Goal: Task Accomplishment & Management: Manage account settings

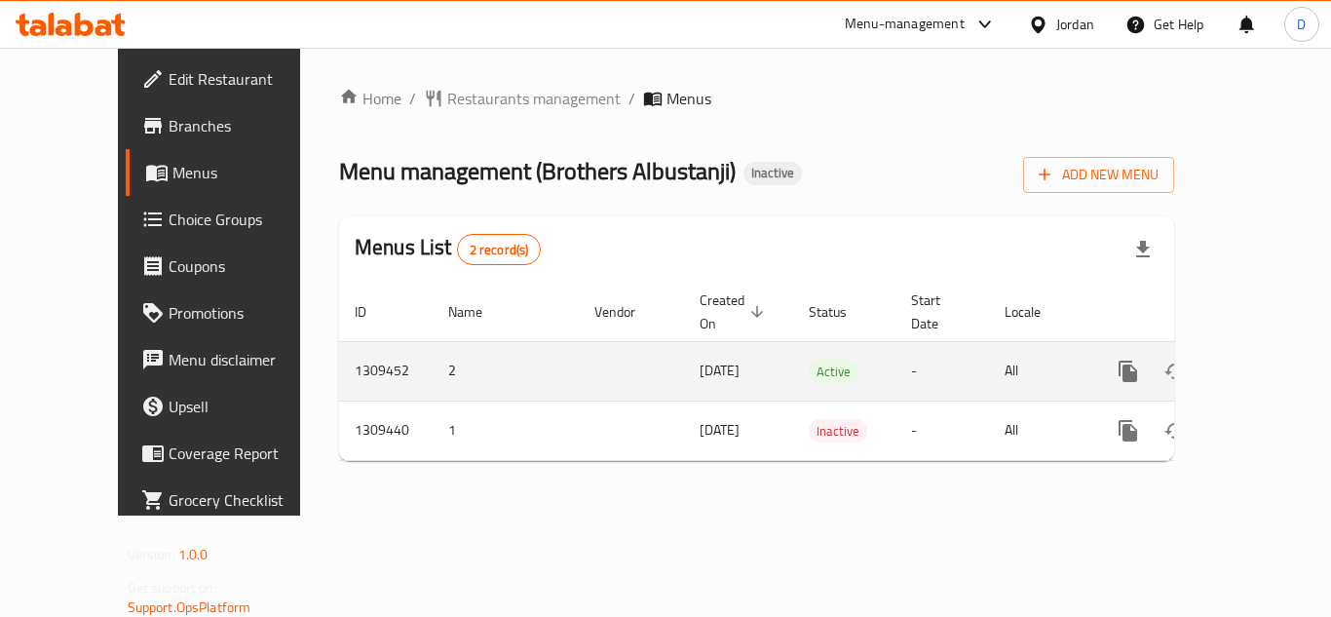
click at [1257, 360] on icon "enhanced table" at bounding box center [1268, 371] width 23 height 23
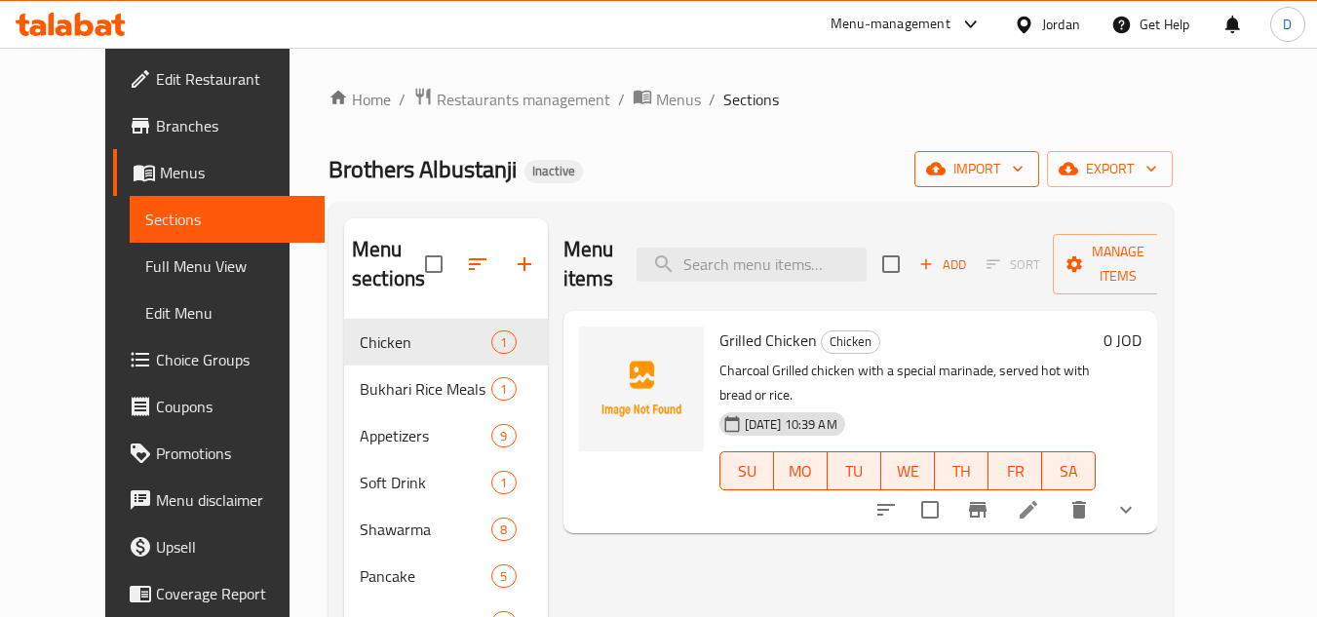
click at [1023, 177] on span "import" at bounding box center [977, 169] width 94 height 24
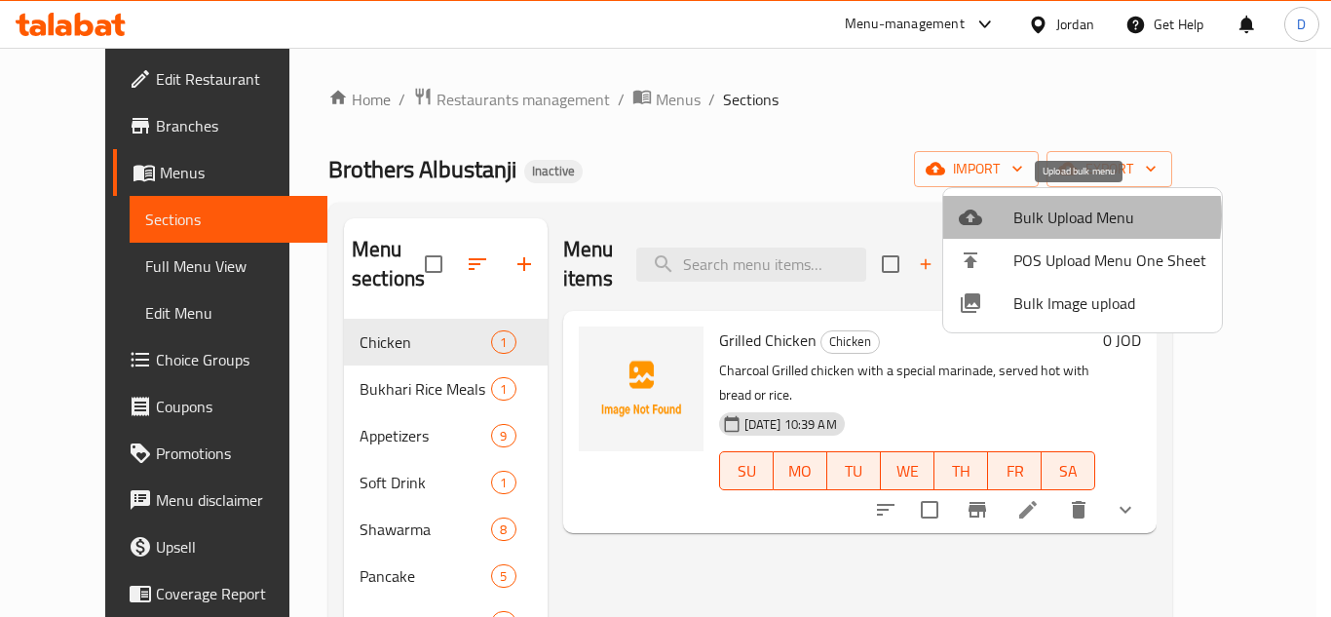
click at [1064, 215] on span "Bulk Upload Menu" at bounding box center [1110, 217] width 193 height 23
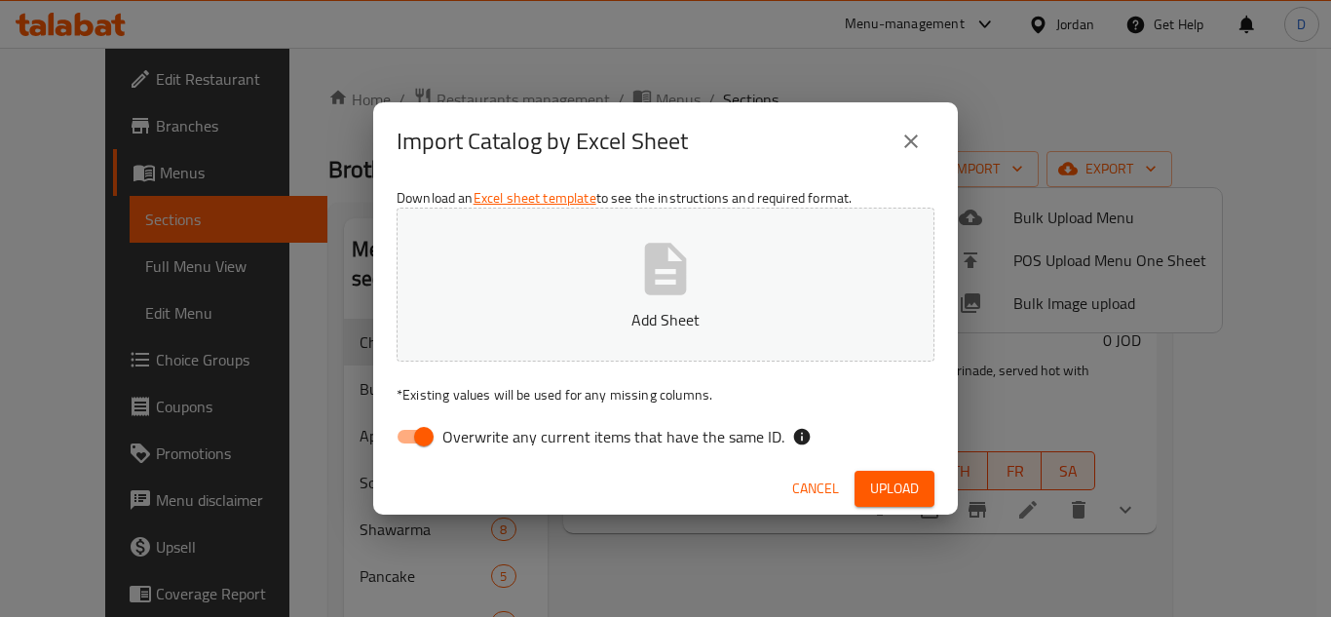
click at [433, 435] on input "Overwrite any current items that have the same ID." at bounding box center [423, 436] width 111 height 37
checkbox input "false"
click at [888, 497] on span "Upload" at bounding box center [894, 489] width 49 height 24
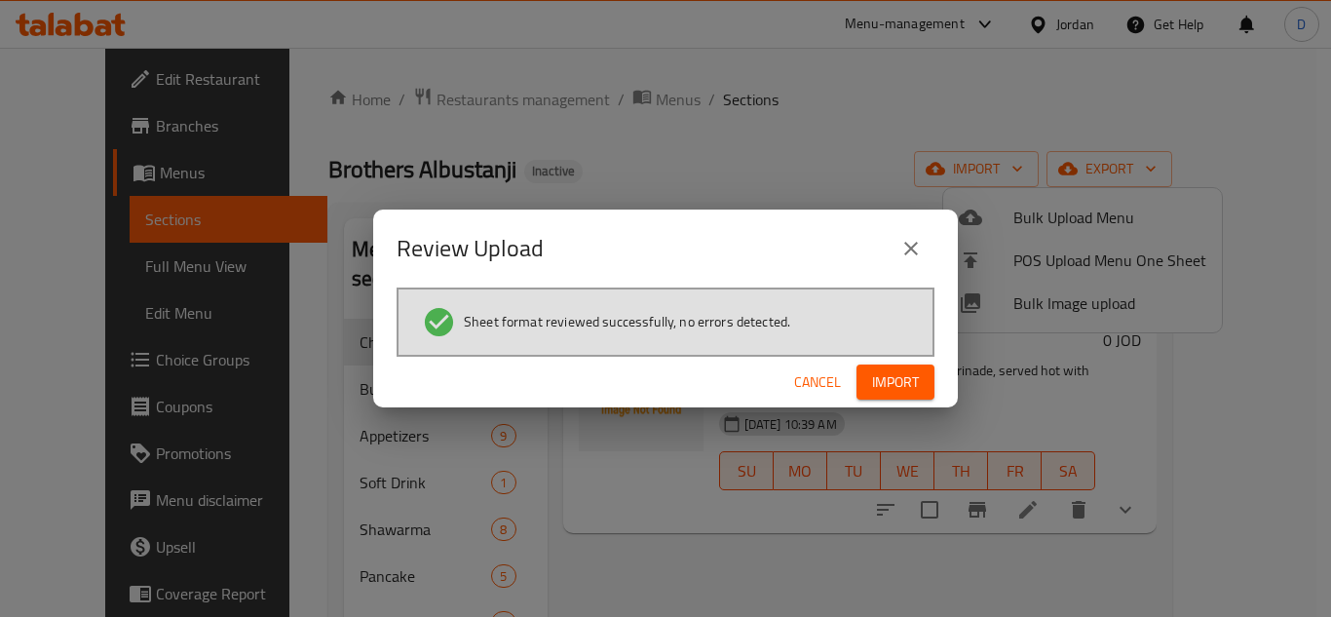
click at [877, 366] on button "Import" at bounding box center [896, 383] width 78 height 36
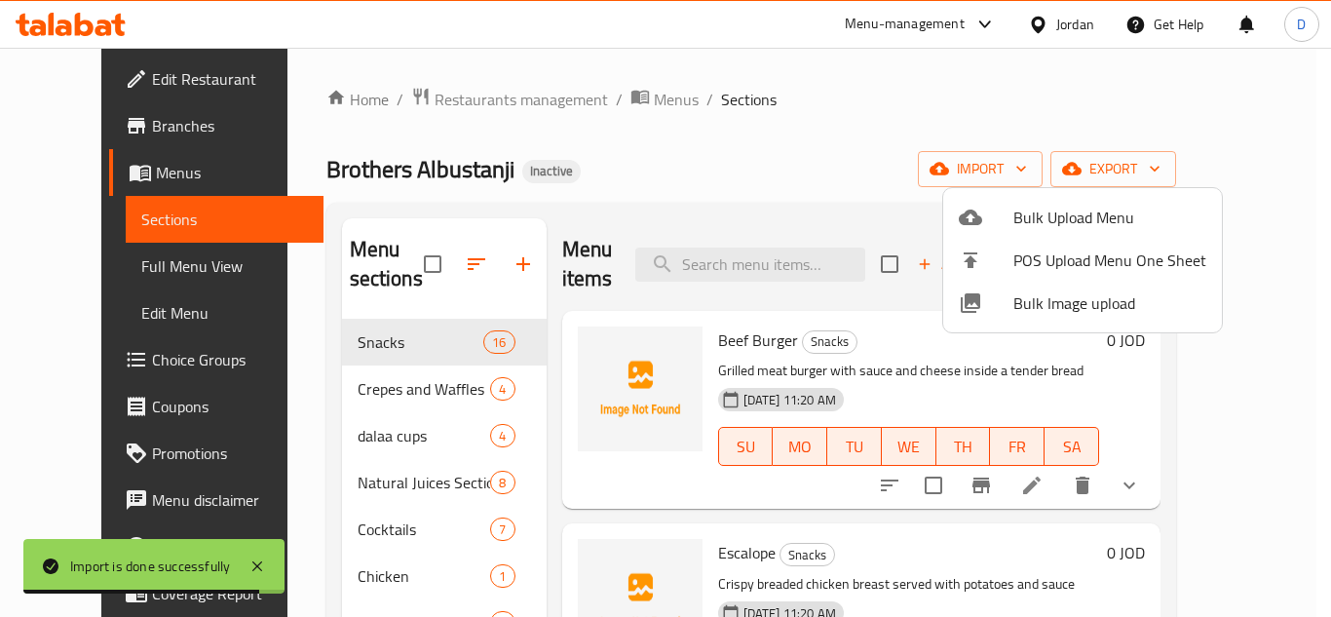
click at [729, 186] on div at bounding box center [665, 308] width 1331 height 617
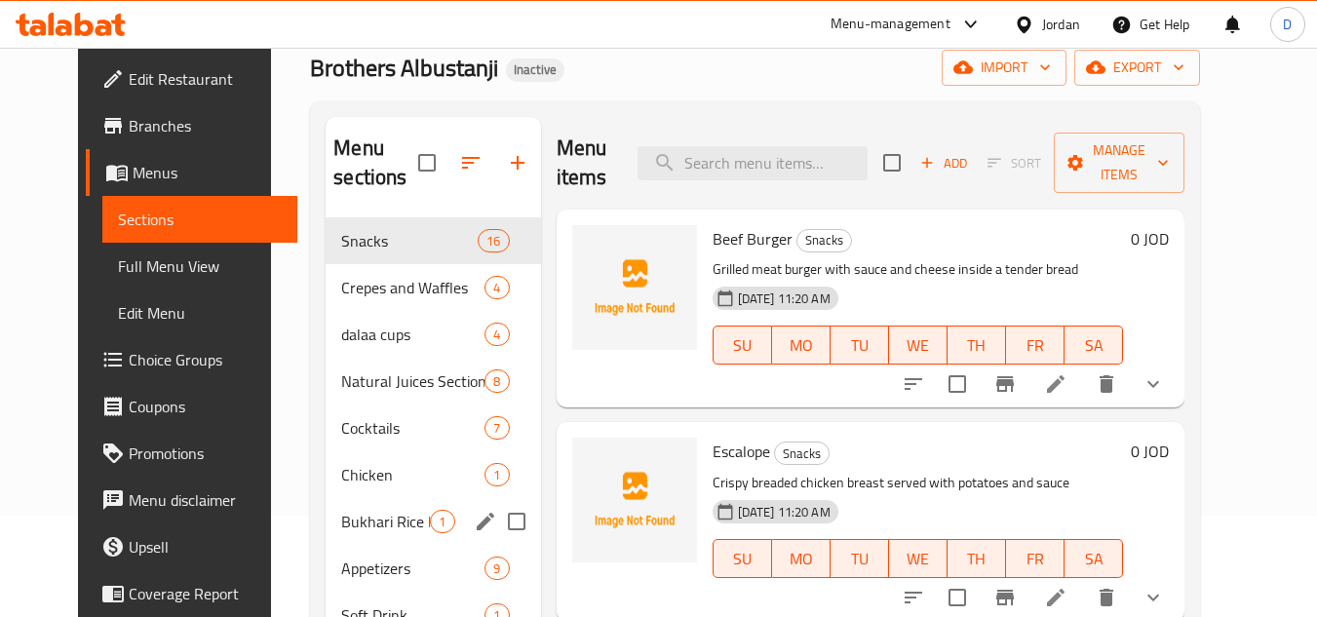
scroll to position [326, 0]
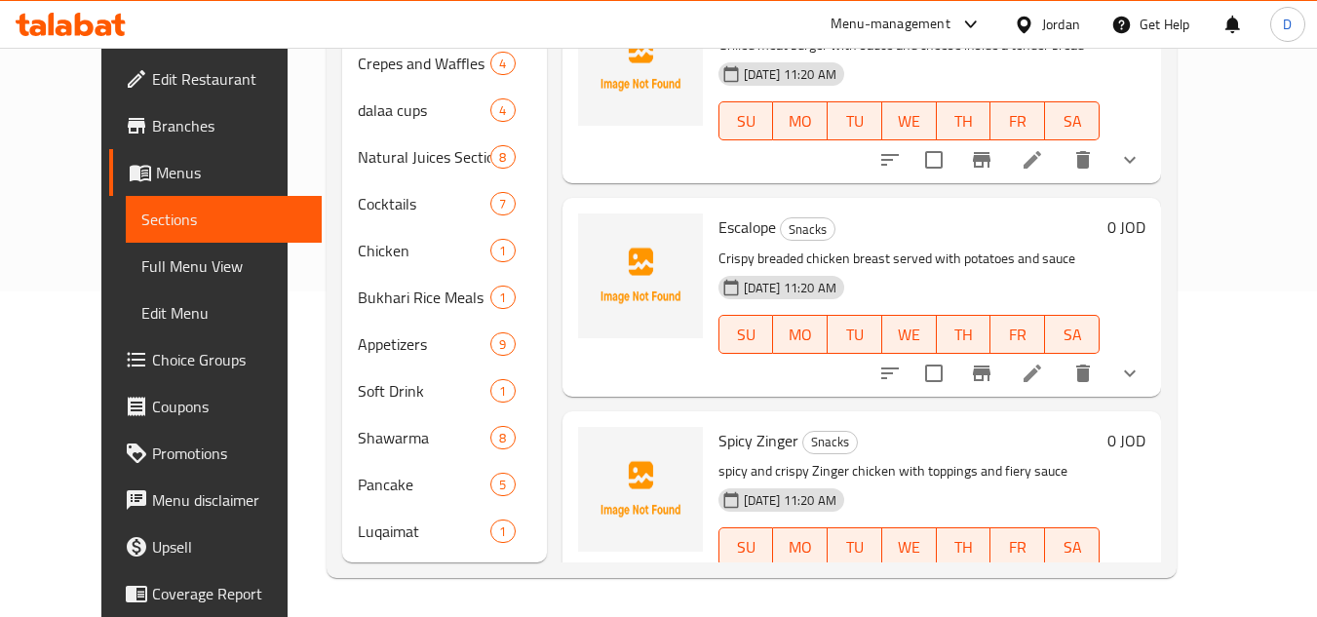
click at [141, 265] on span "Full Menu View" at bounding box center [223, 265] width 165 height 23
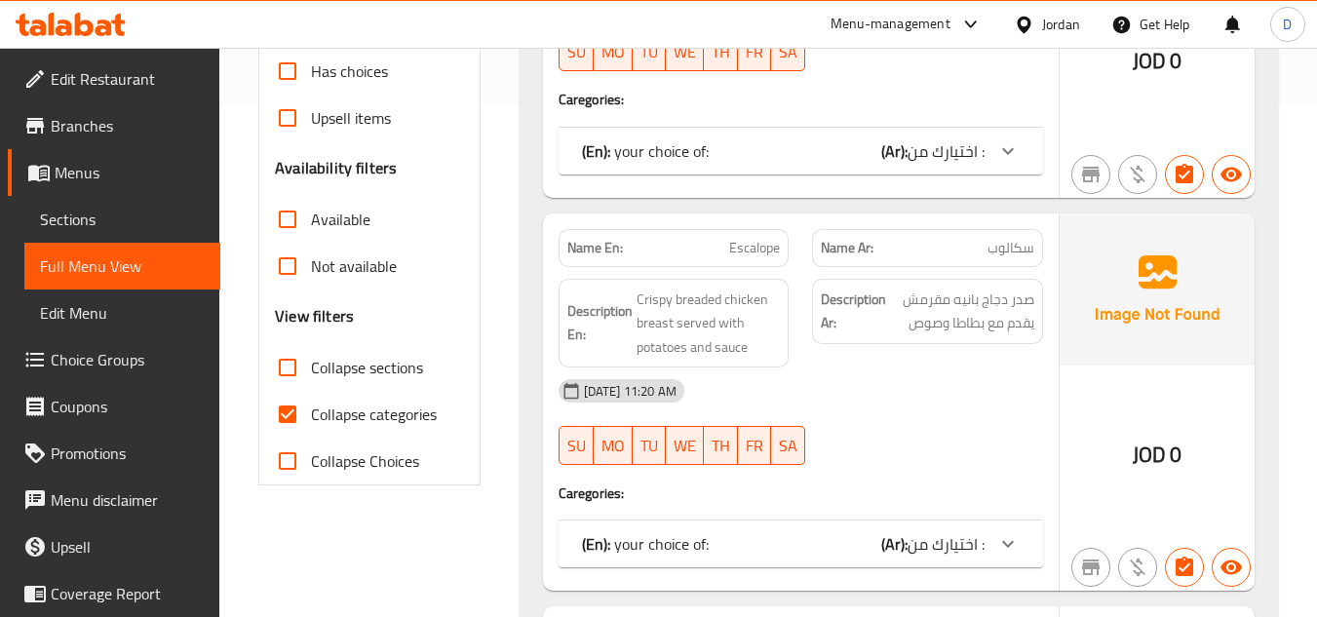
scroll to position [520, 0]
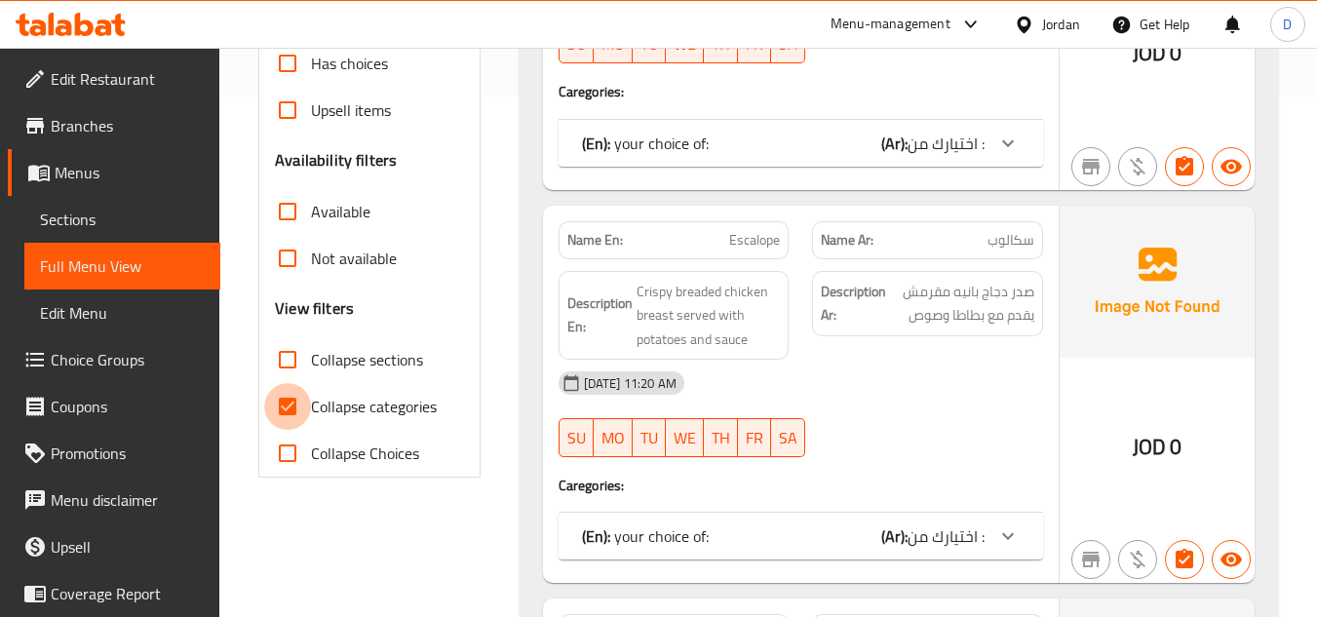
click at [304, 407] on input "Collapse categories" at bounding box center [287, 406] width 47 height 47
checkbox input "false"
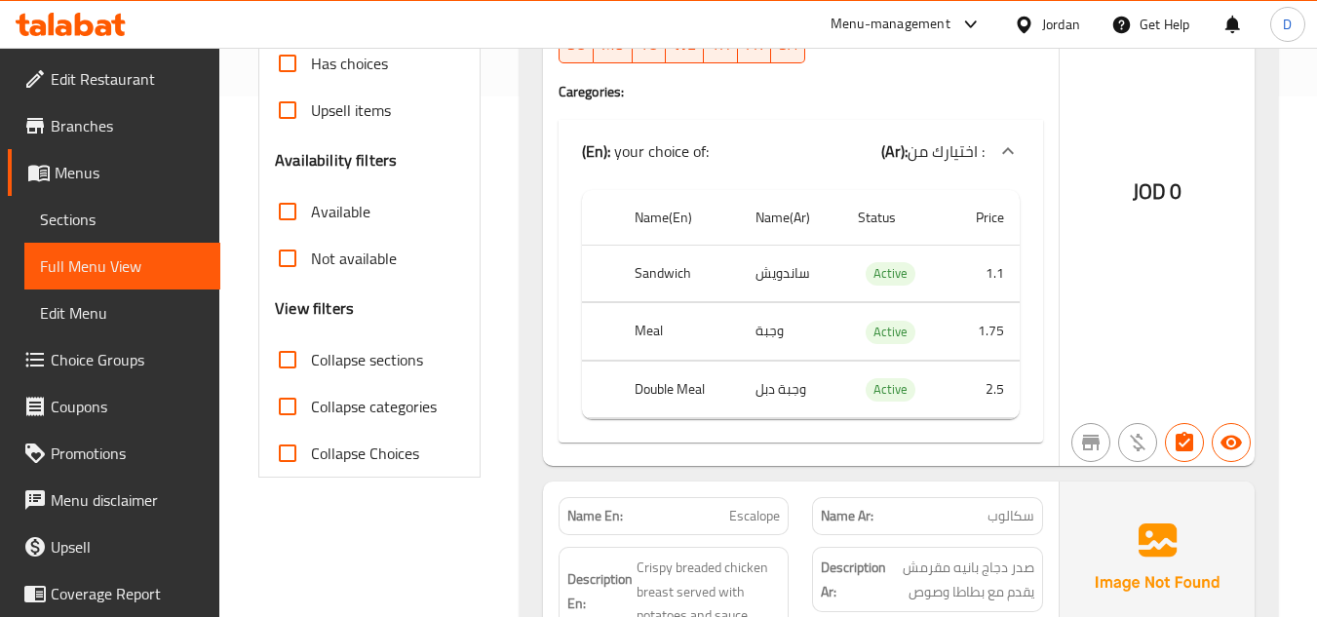
click at [286, 353] on input "Collapse sections" at bounding box center [287, 359] width 47 height 47
checkbox input "true"
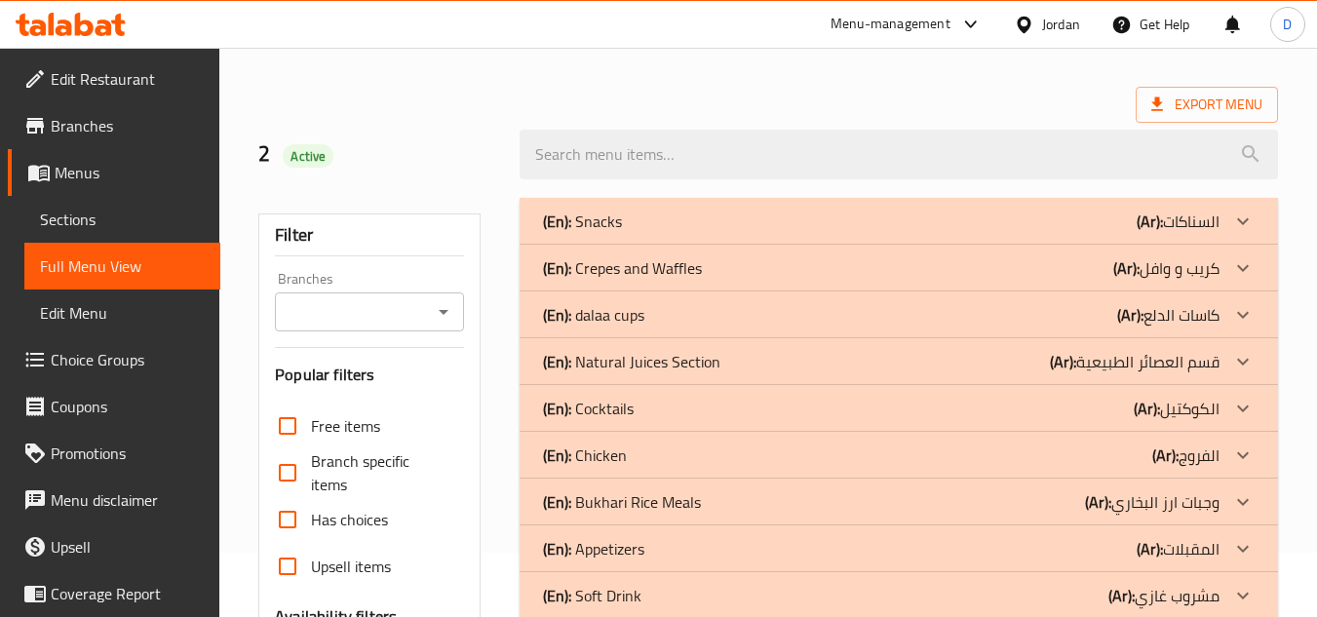
scroll to position [195, 0]
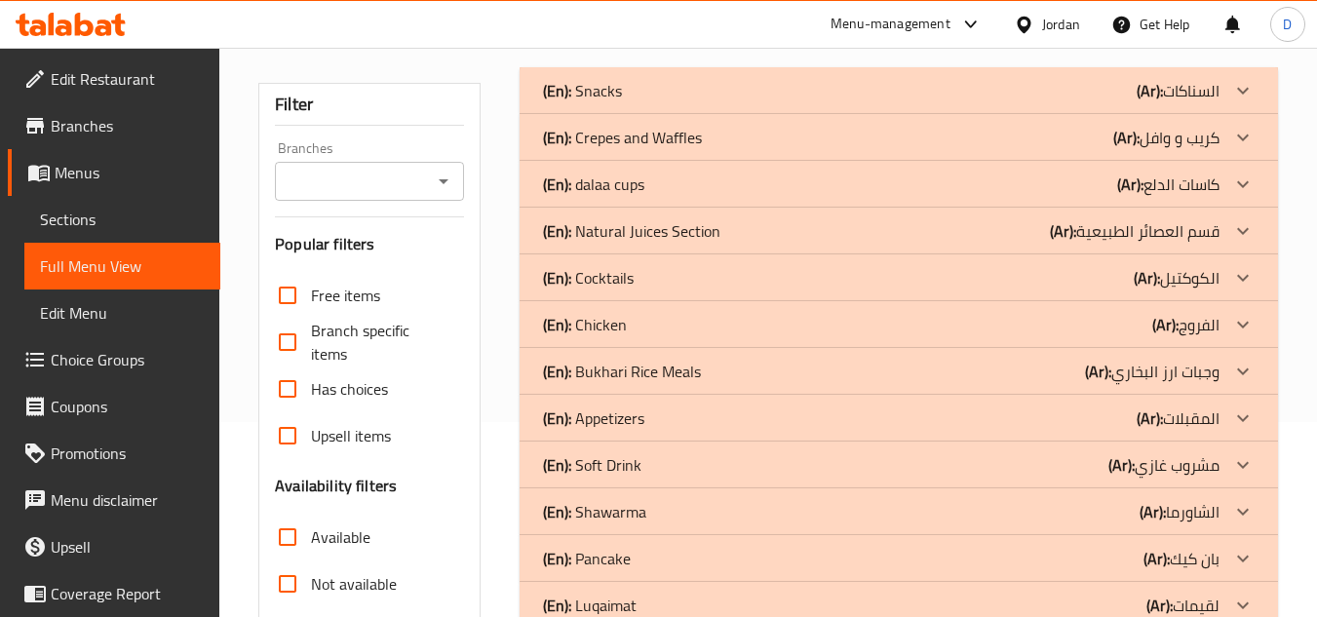
click at [941, 102] on div "(En): Cocktails (Ar): الكوكتيل" at bounding box center [881, 90] width 676 height 23
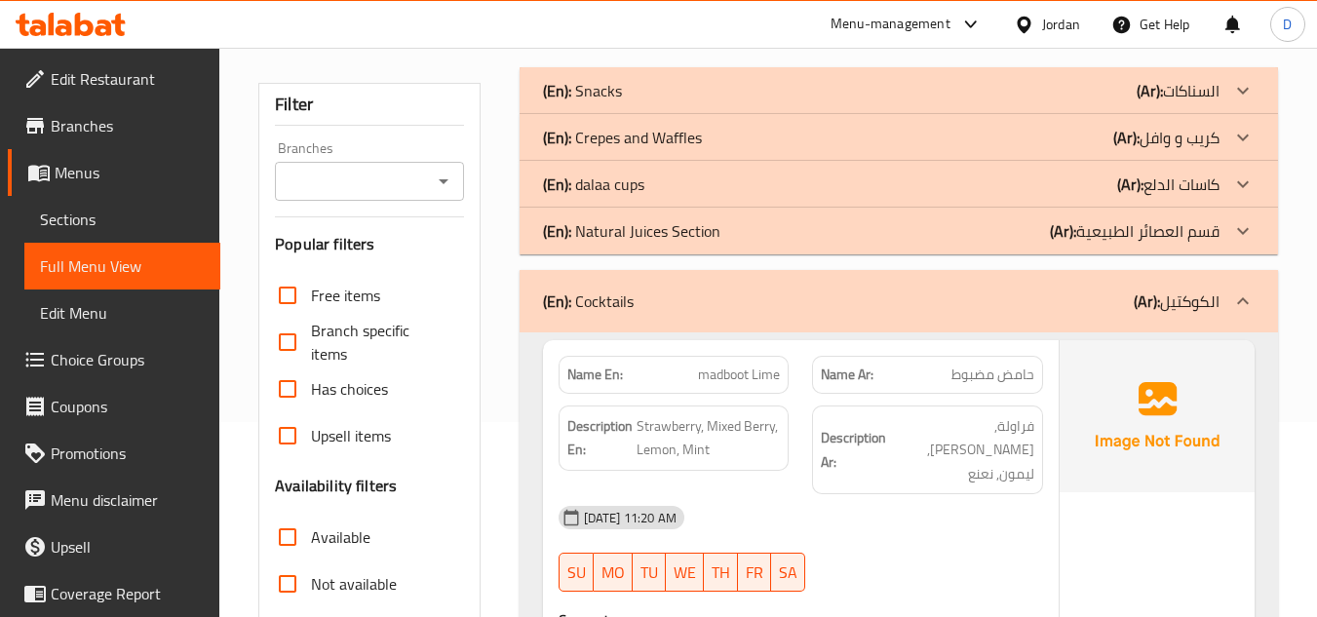
click at [947, 102] on div "(En): Natural Juices Section (Ar): قسم العصائر الطبيعية" at bounding box center [881, 90] width 676 height 23
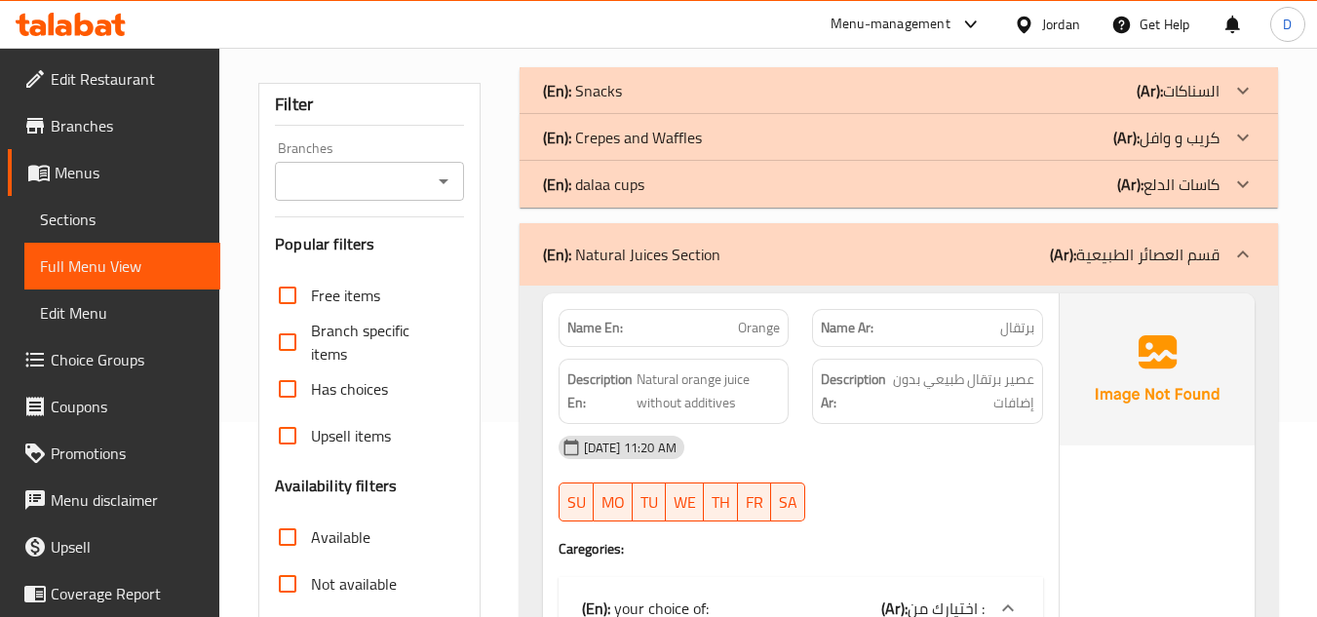
click at [956, 102] on div "(En): dalaa cups (Ar): كاسات الدلع" at bounding box center [881, 90] width 676 height 23
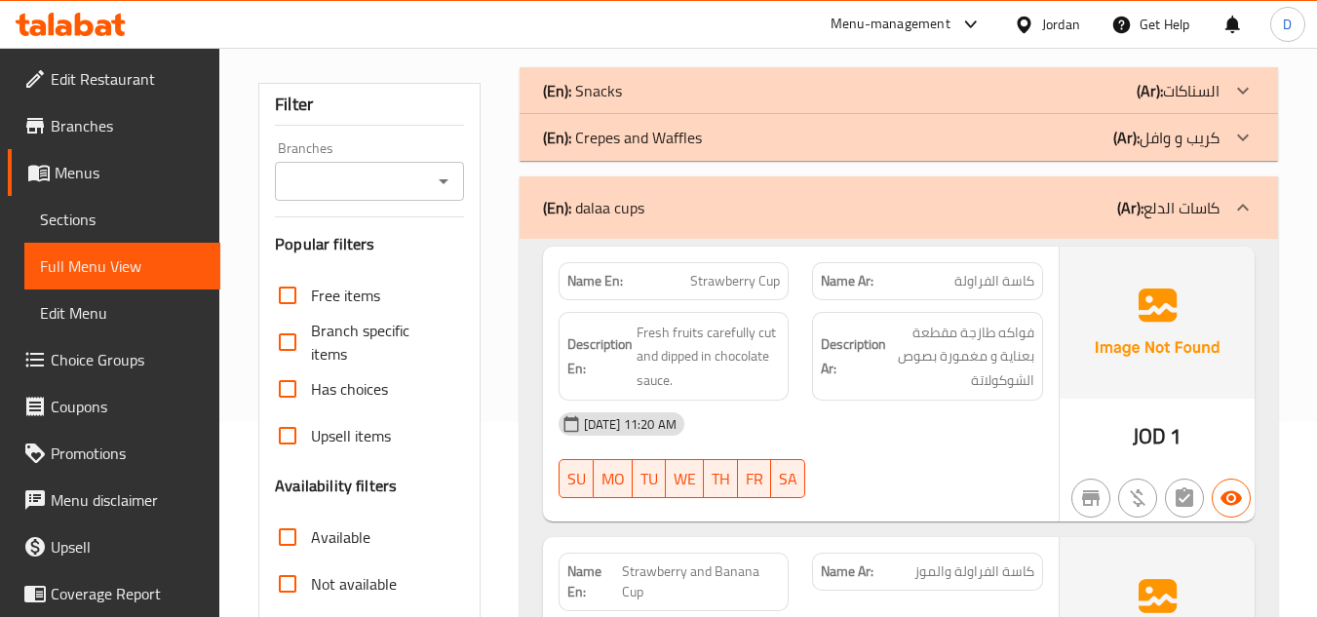
click at [948, 102] on div "(En): Crepes and Waffles (Ar): كريب و وافل" at bounding box center [881, 90] width 676 height 23
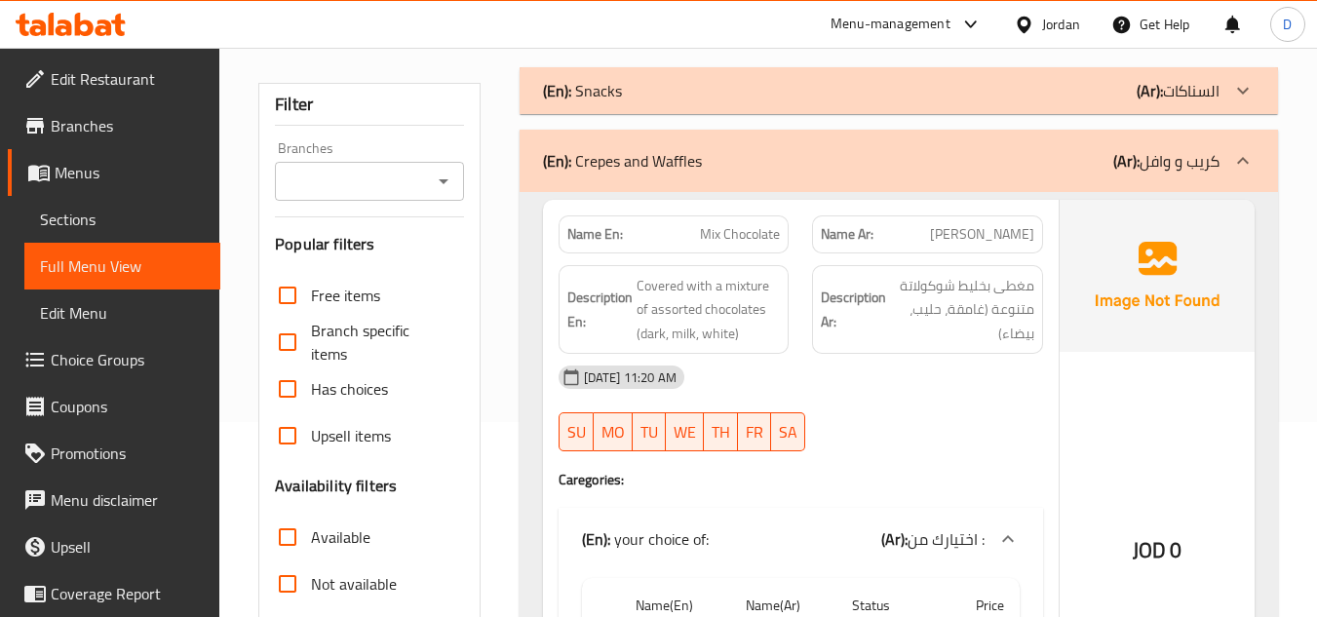
click at [945, 104] on div "(En): Snacks (Ar): السناكات" at bounding box center [899, 90] width 758 height 47
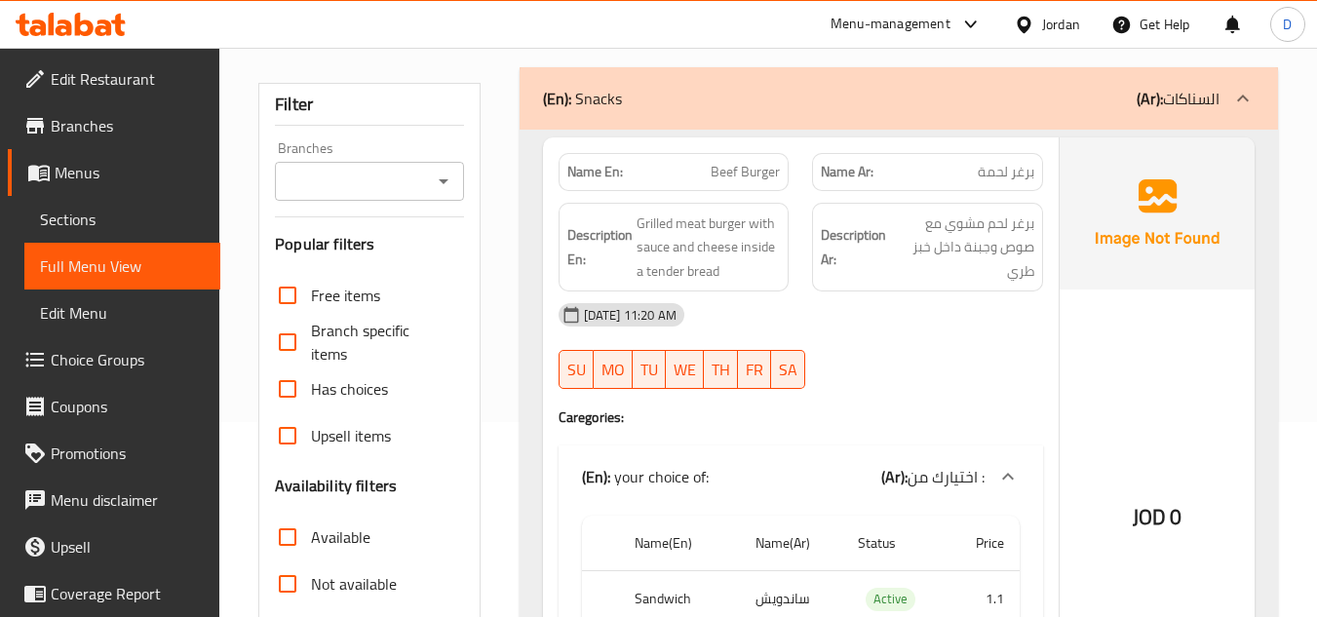
click at [760, 174] on span "Beef Burger" at bounding box center [745, 172] width 69 height 20
copy span "Beef Burger"
click at [58, 214] on span "Sections" at bounding box center [122, 219] width 165 height 23
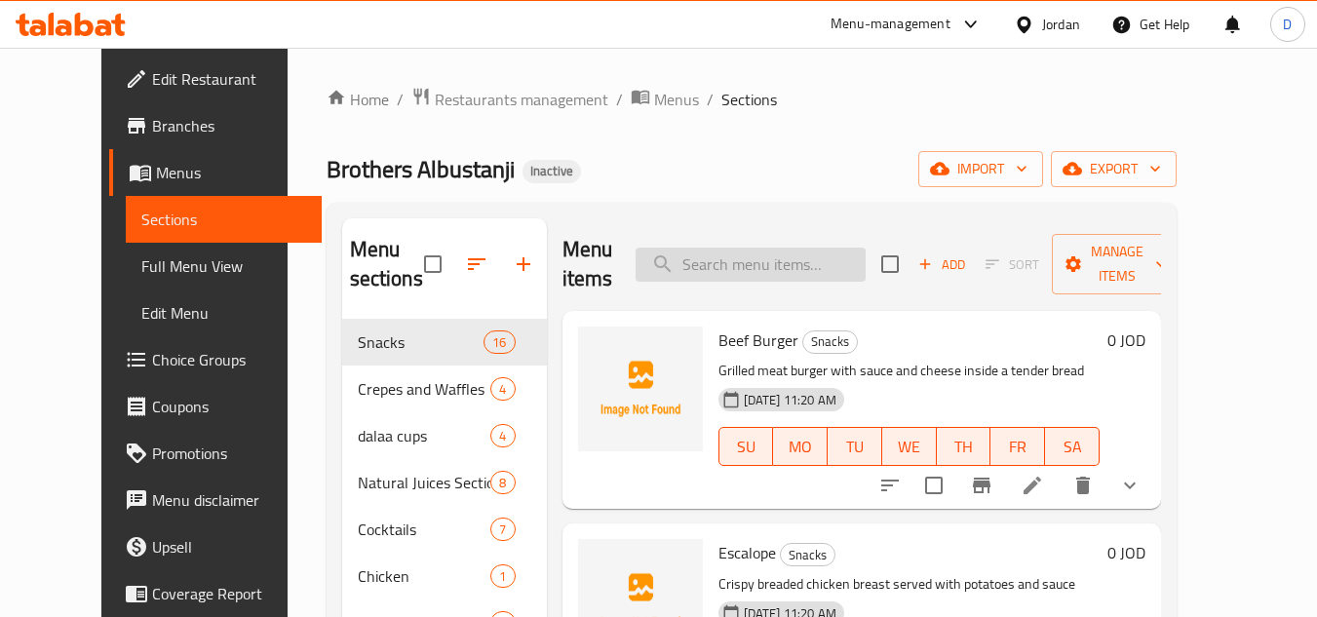
click at [779, 258] on input "search" at bounding box center [751, 265] width 230 height 34
paste input "Beef Burger"
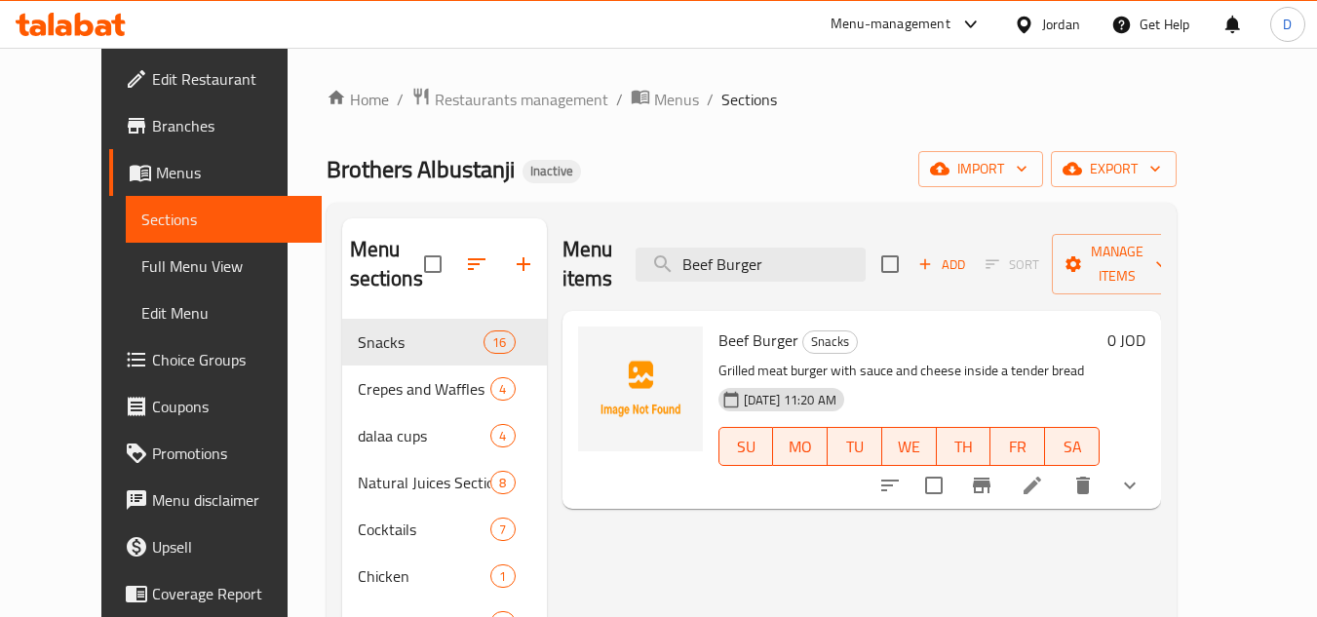
type input "Beef Burger"
click at [1044, 474] on icon at bounding box center [1032, 485] width 23 height 23
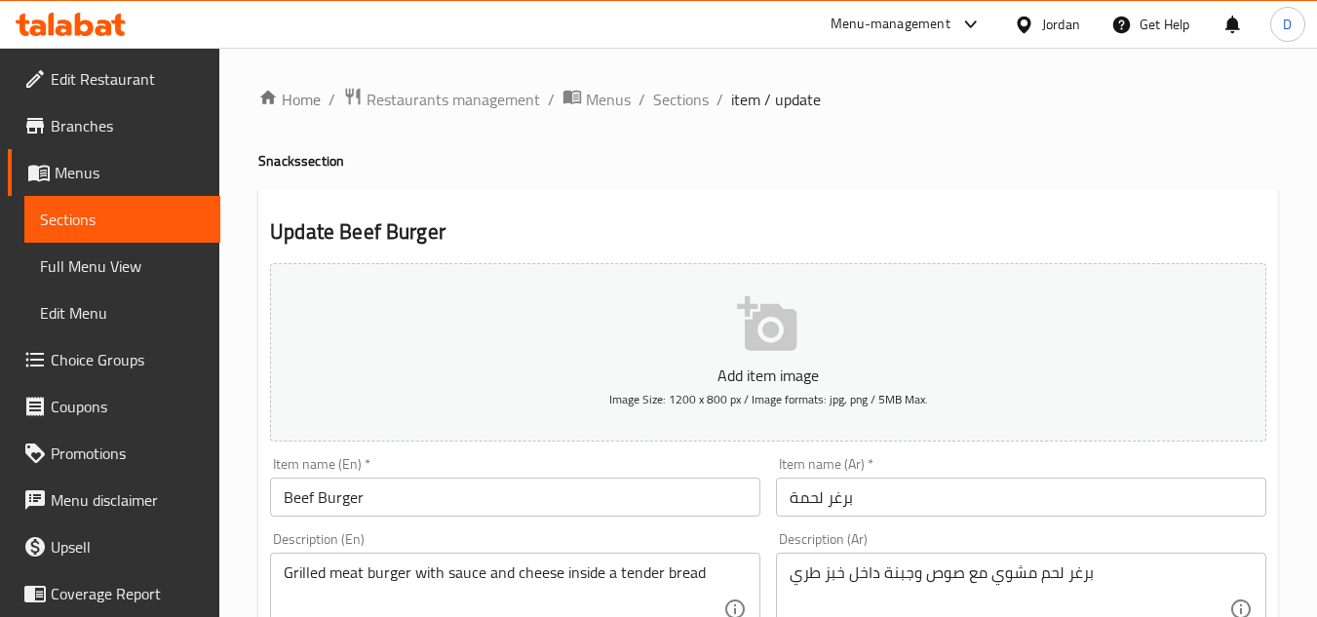
click at [311, 497] on input "Beef Burger" at bounding box center [515, 497] width 490 height 39
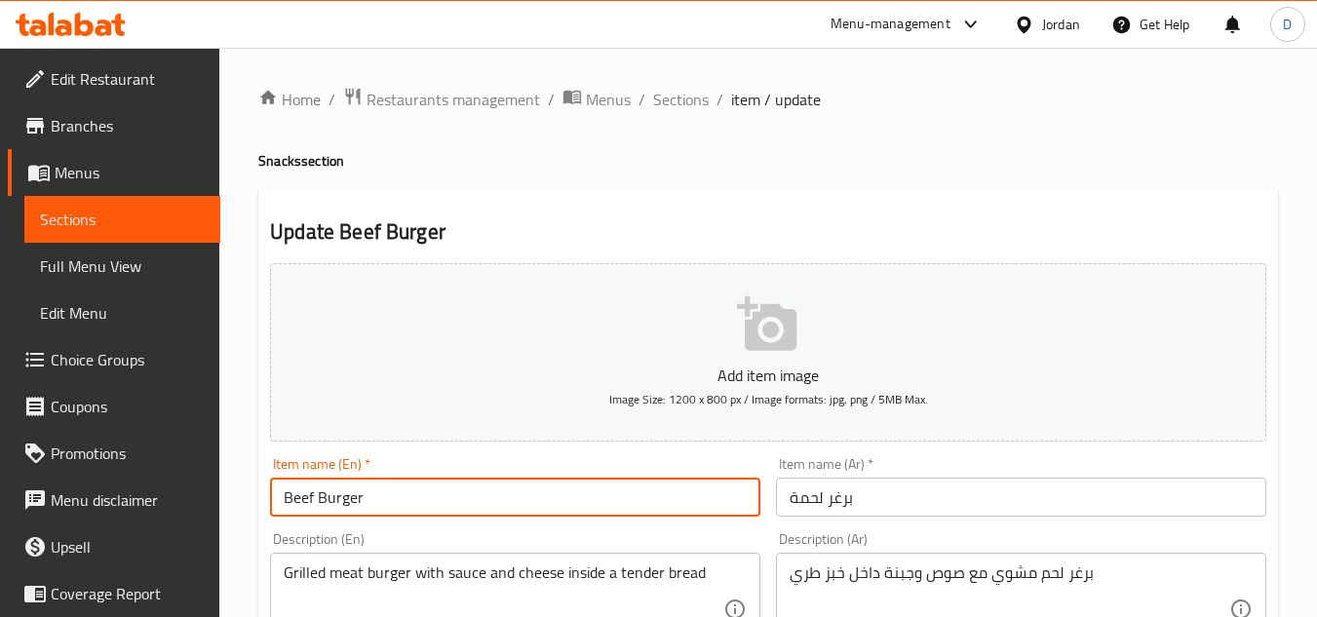
click at [311, 497] on input "Beef Burger" at bounding box center [515, 497] width 490 height 39
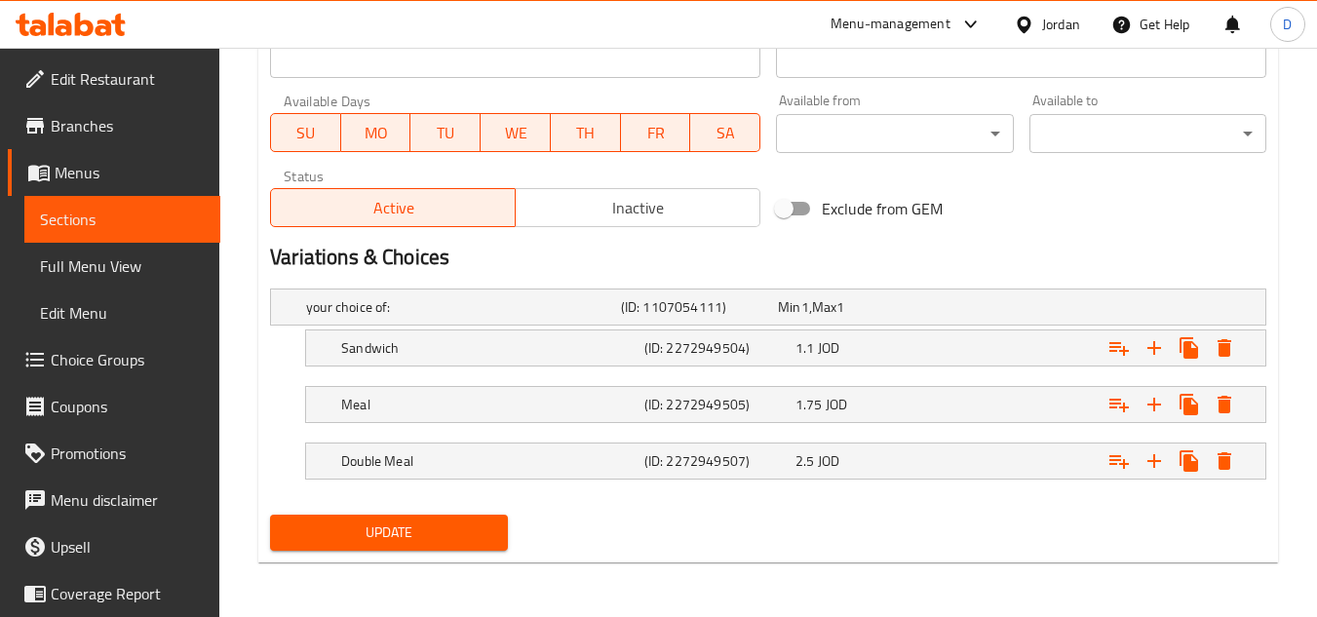
type input "meat Burger"
click at [431, 539] on span "Update" at bounding box center [389, 532] width 206 height 24
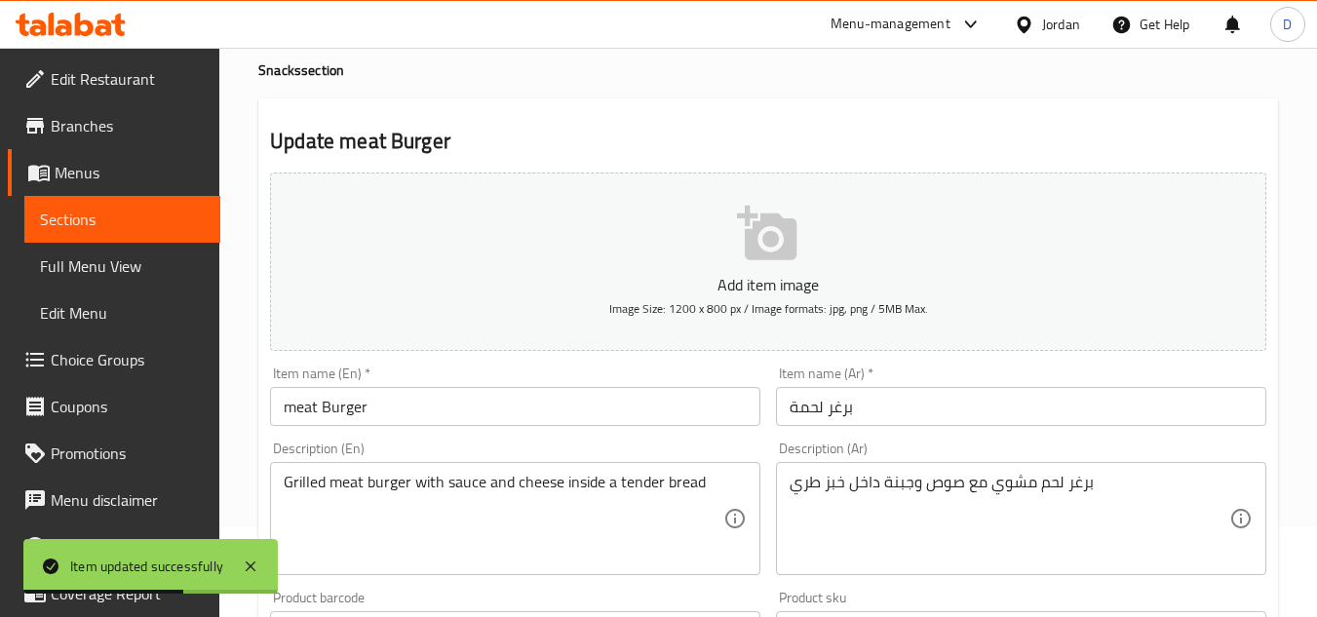
scroll to position [195, 0]
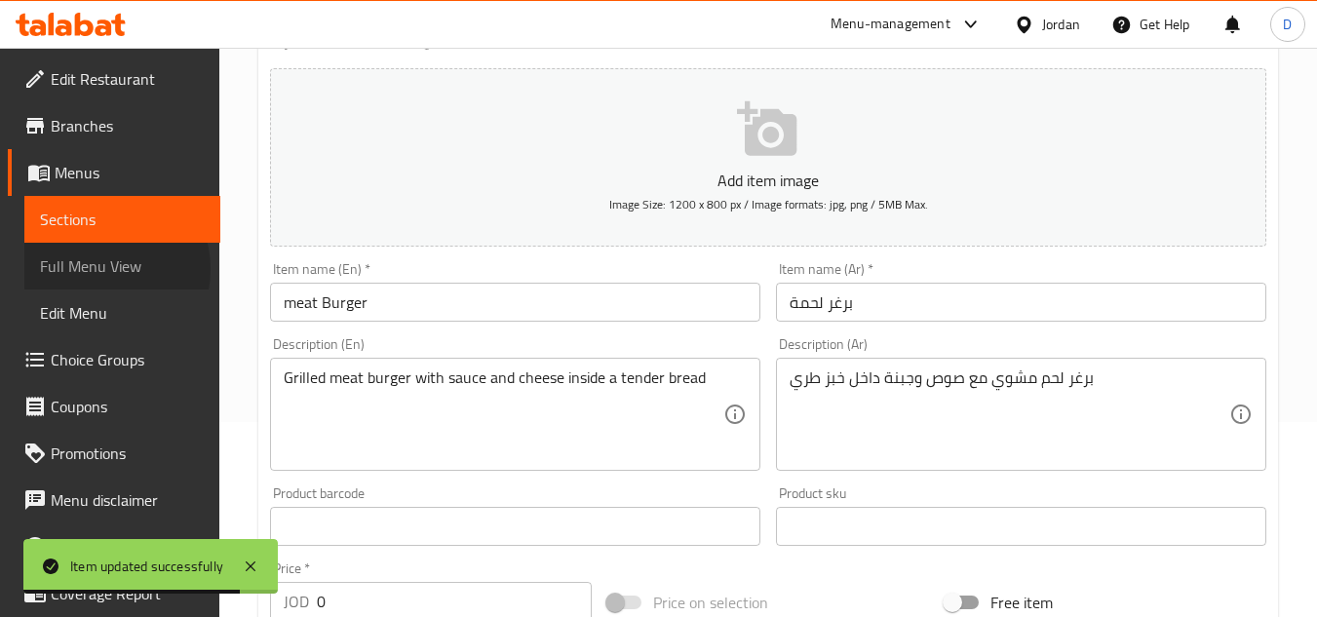
click at [101, 269] on span "Full Menu View" at bounding box center [122, 265] width 165 height 23
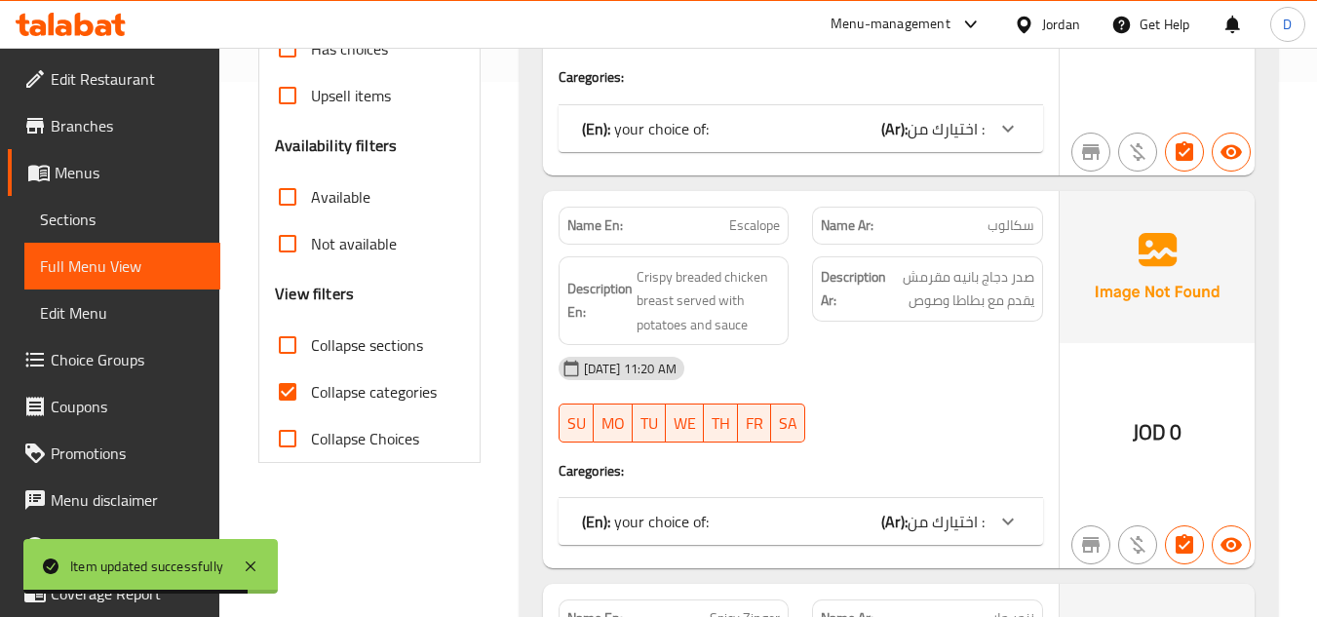
scroll to position [585, 0]
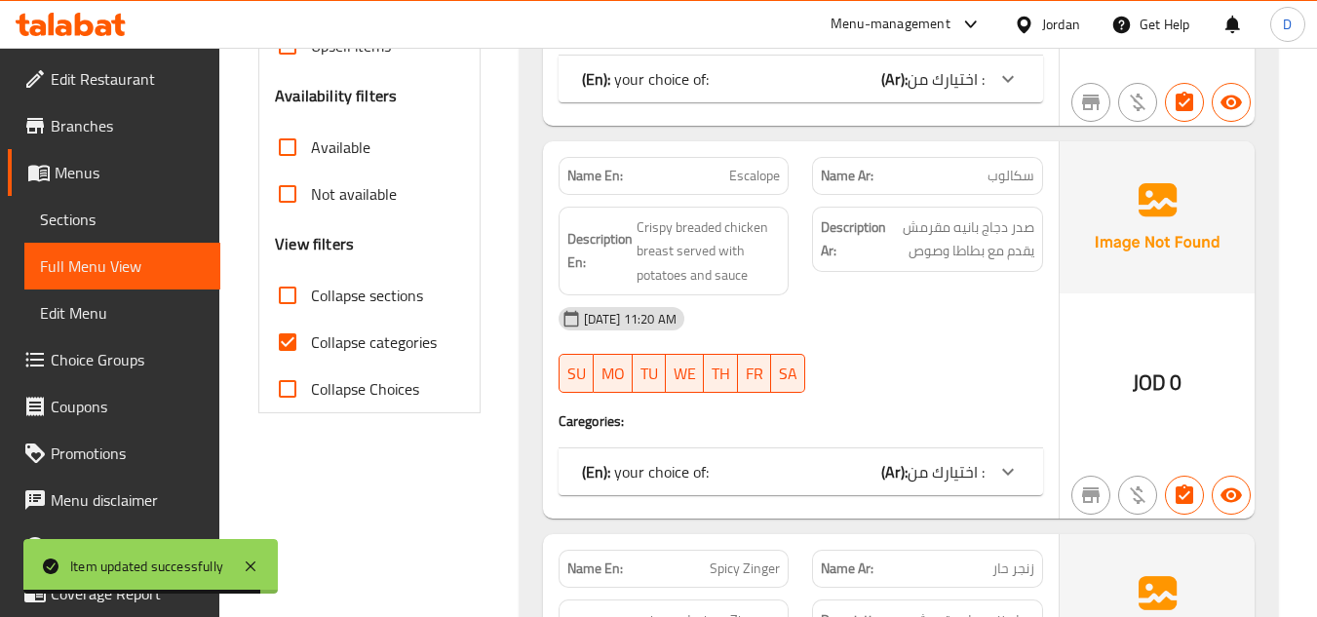
click at [365, 333] on span "Collapse categories" at bounding box center [374, 341] width 126 height 23
click at [311, 333] on input "Collapse categories" at bounding box center [287, 342] width 47 height 47
checkbox input "false"
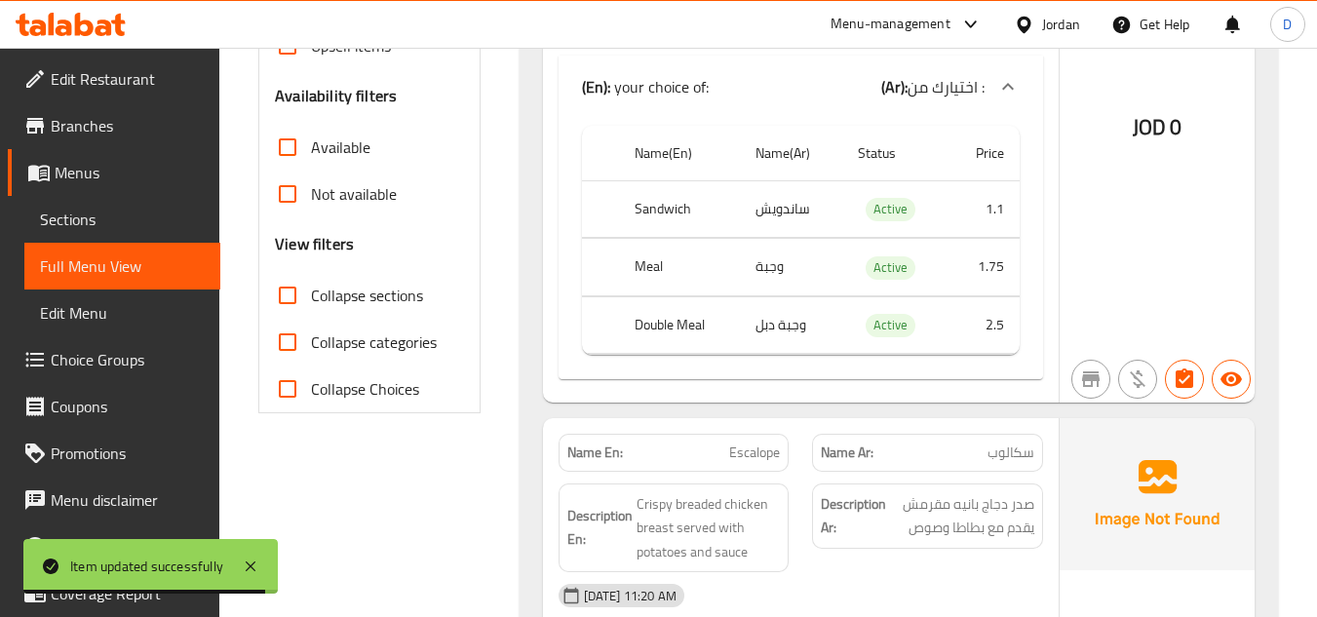
click at [366, 307] on span "Collapse sections" at bounding box center [367, 295] width 112 height 23
click at [311, 307] on input "Collapse sections" at bounding box center [287, 295] width 47 height 47
checkbox input "true"
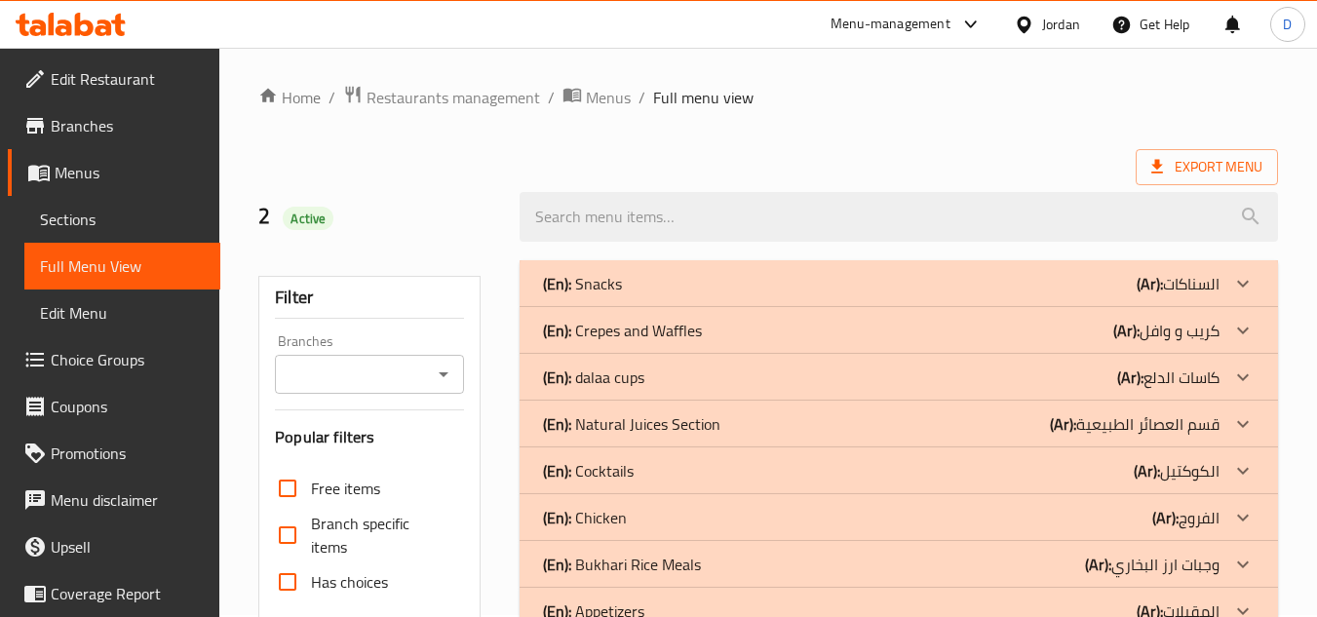
scroll to position [0, 0]
click at [1196, 297] on p "(Ar): السناكات" at bounding box center [1178, 285] width 83 height 23
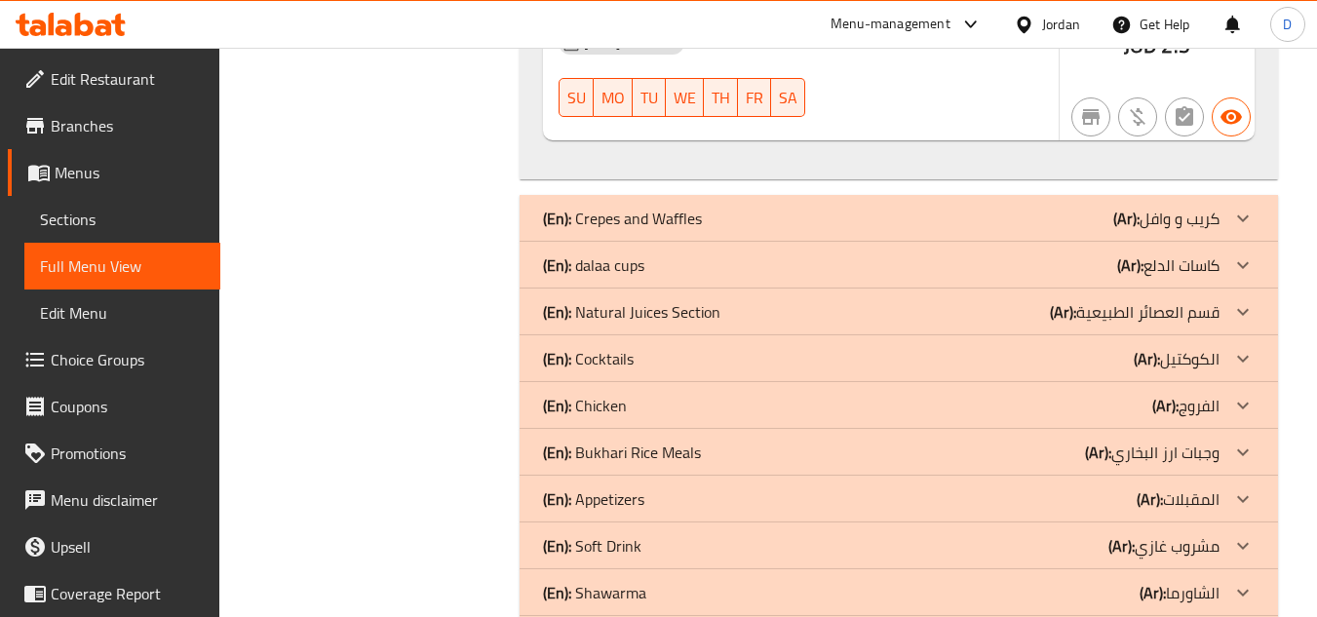
scroll to position [9065, 0]
drag, startPoint x: 1013, startPoint y: 188, endPoint x: 1001, endPoint y: 192, distance: 12.3
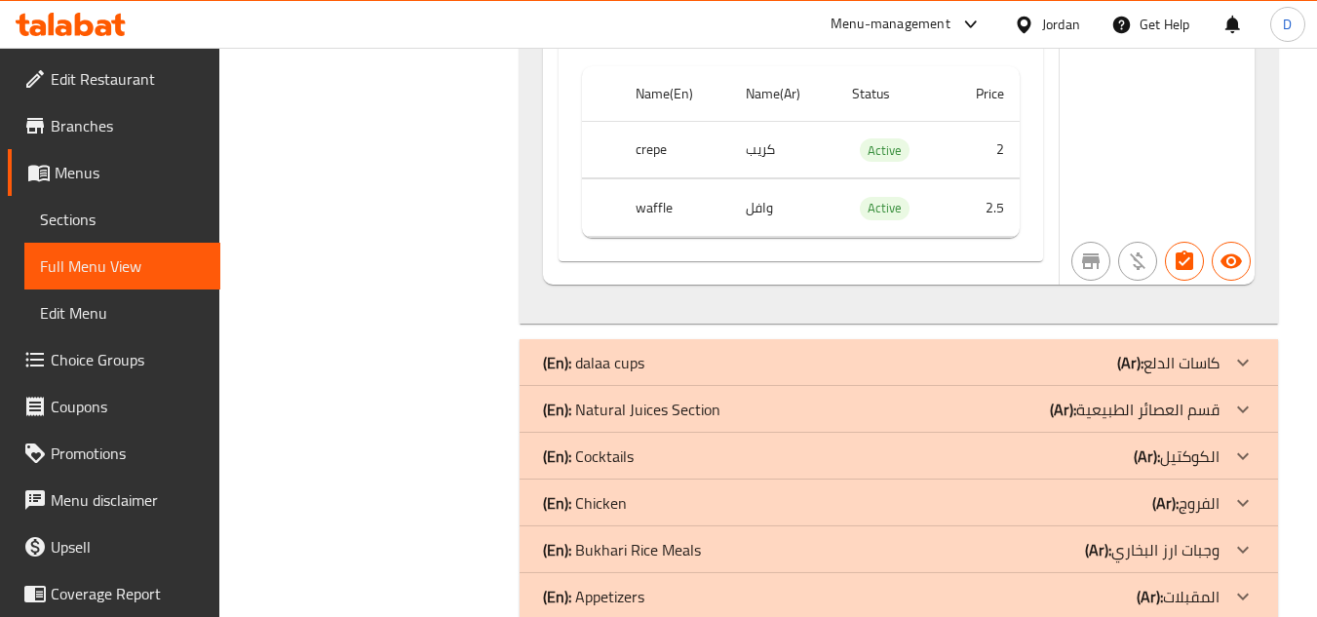
scroll to position [11501, 0]
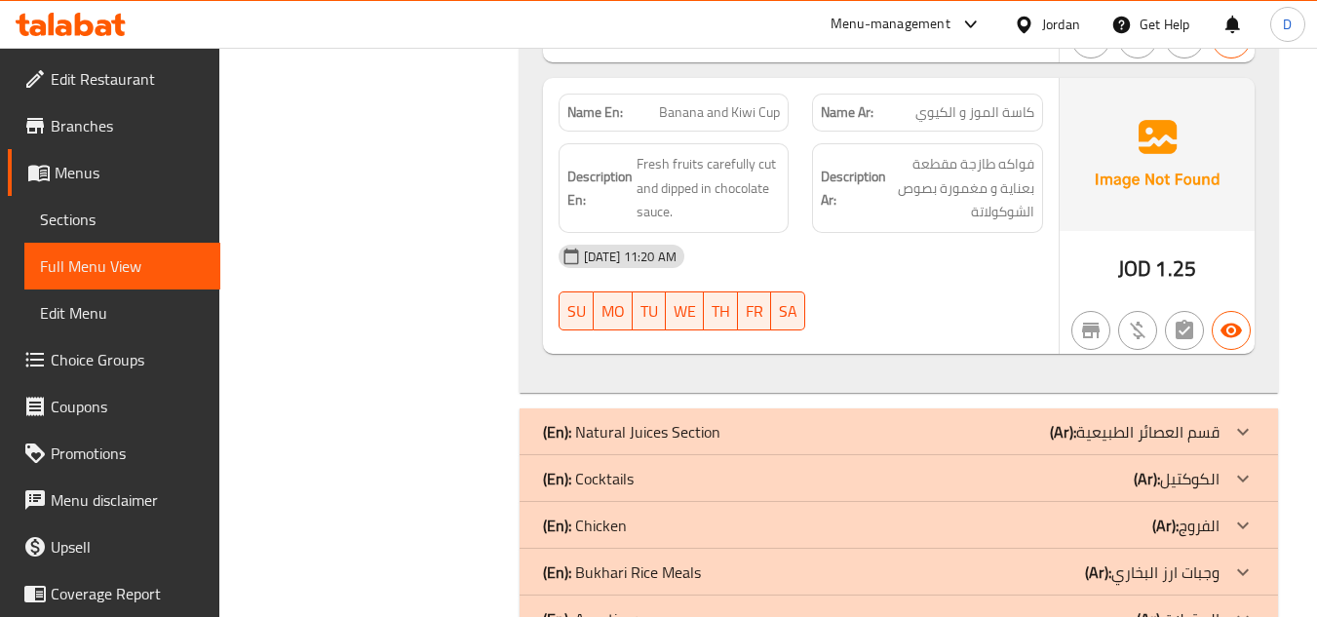
scroll to position [12769, 0]
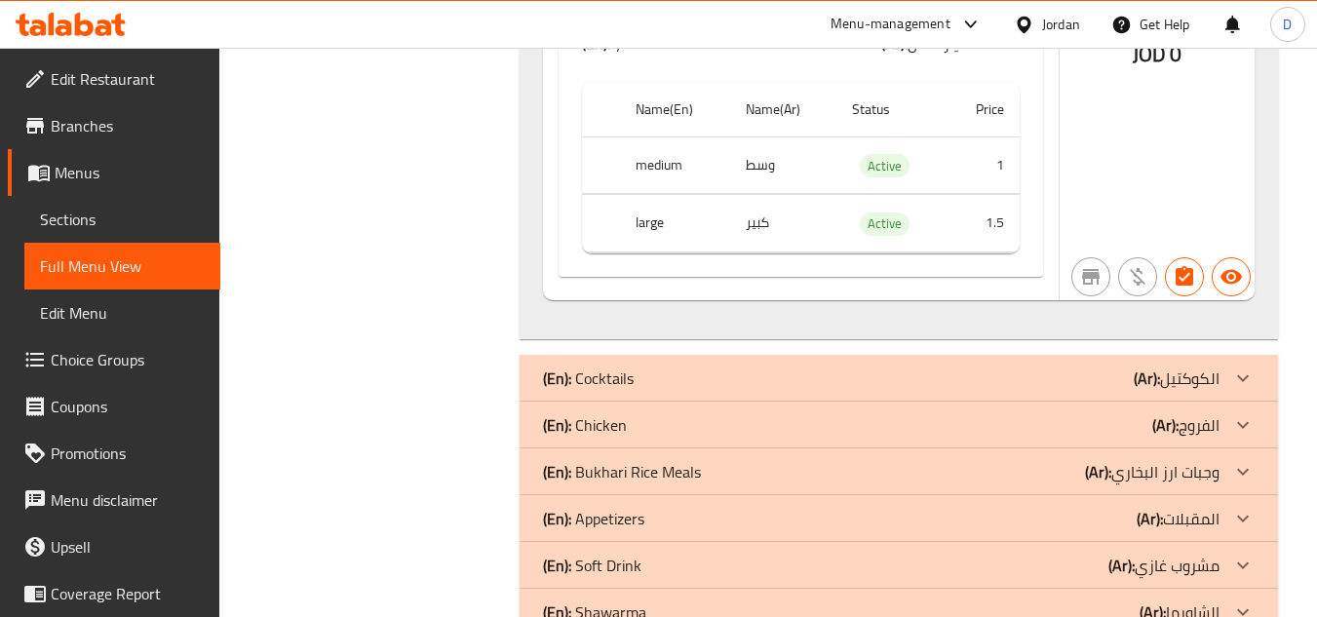
scroll to position [17740, 0]
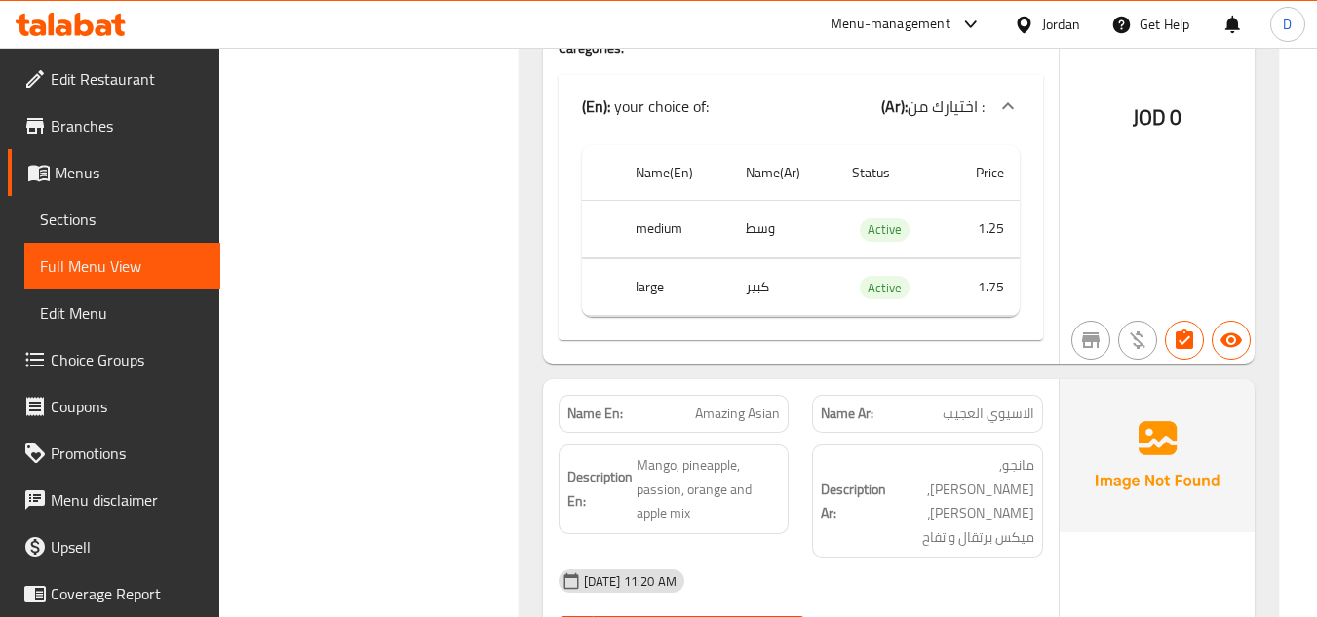
scroll to position [19007, 0]
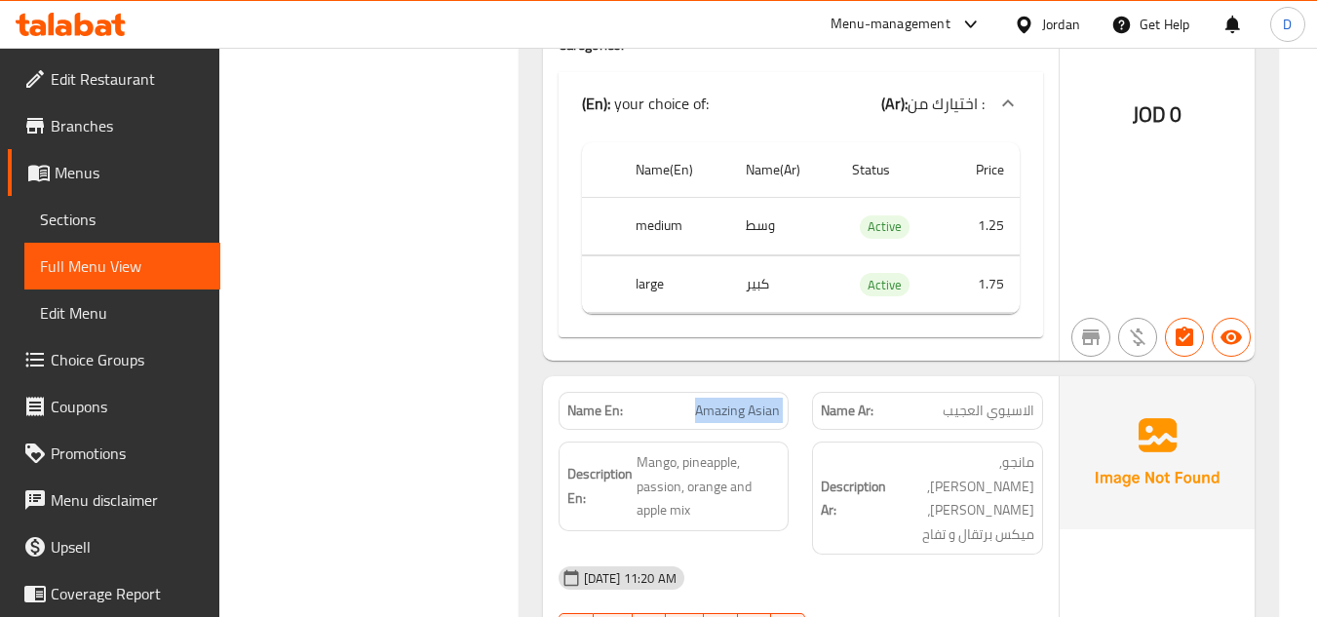
drag, startPoint x: 684, startPoint y: 312, endPoint x: 941, endPoint y: 318, distance: 256.4
drag, startPoint x: 937, startPoint y: 314, endPoint x: 1042, endPoint y: 312, distance: 105.3
drag, startPoint x: 683, startPoint y: 318, endPoint x: 777, endPoint y: 324, distance: 93.8
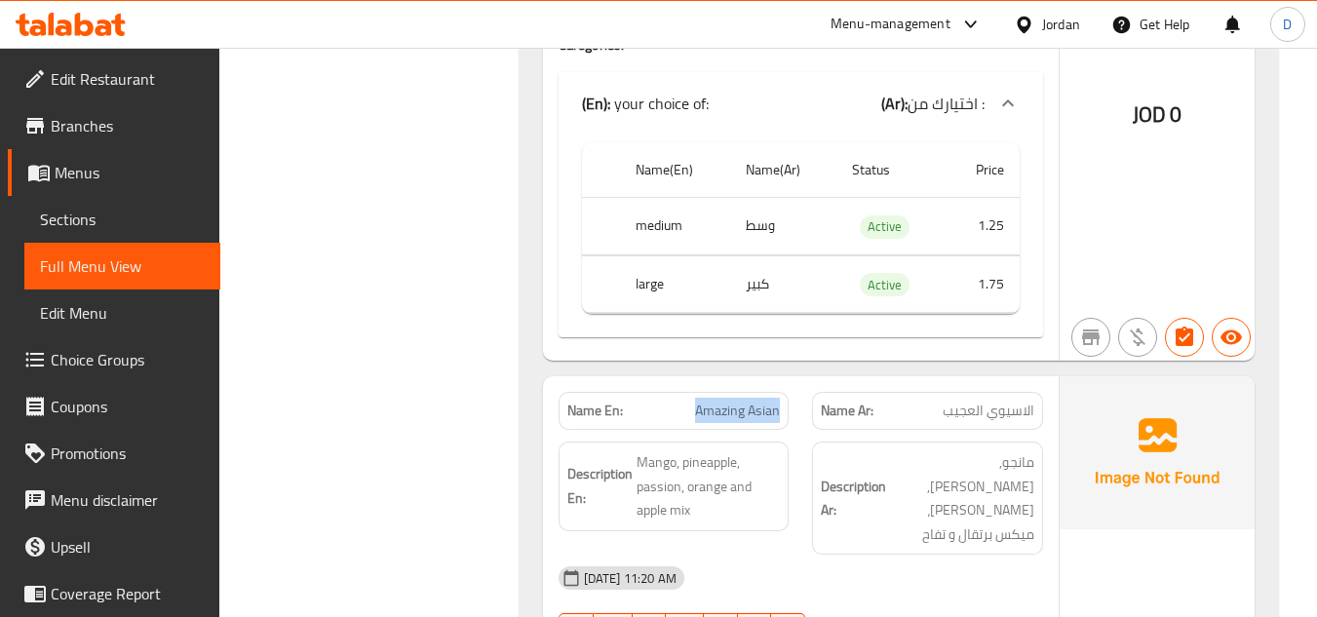
click at [102, 224] on span "Sections" at bounding box center [122, 219] width 165 height 23
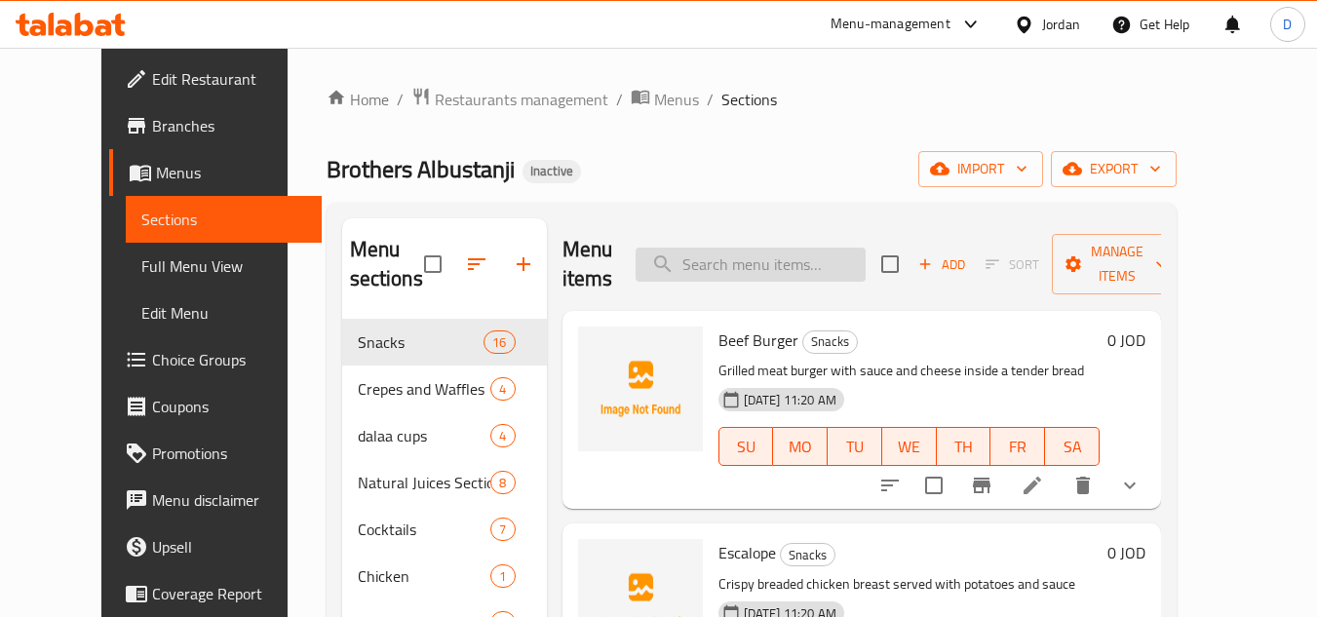
click at [776, 270] on input "search" at bounding box center [751, 265] width 230 height 34
paste input "Amazing Asian"
click at [838, 263] on input "Amazing Asian" at bounding box center [751, 265] width 230 height 34
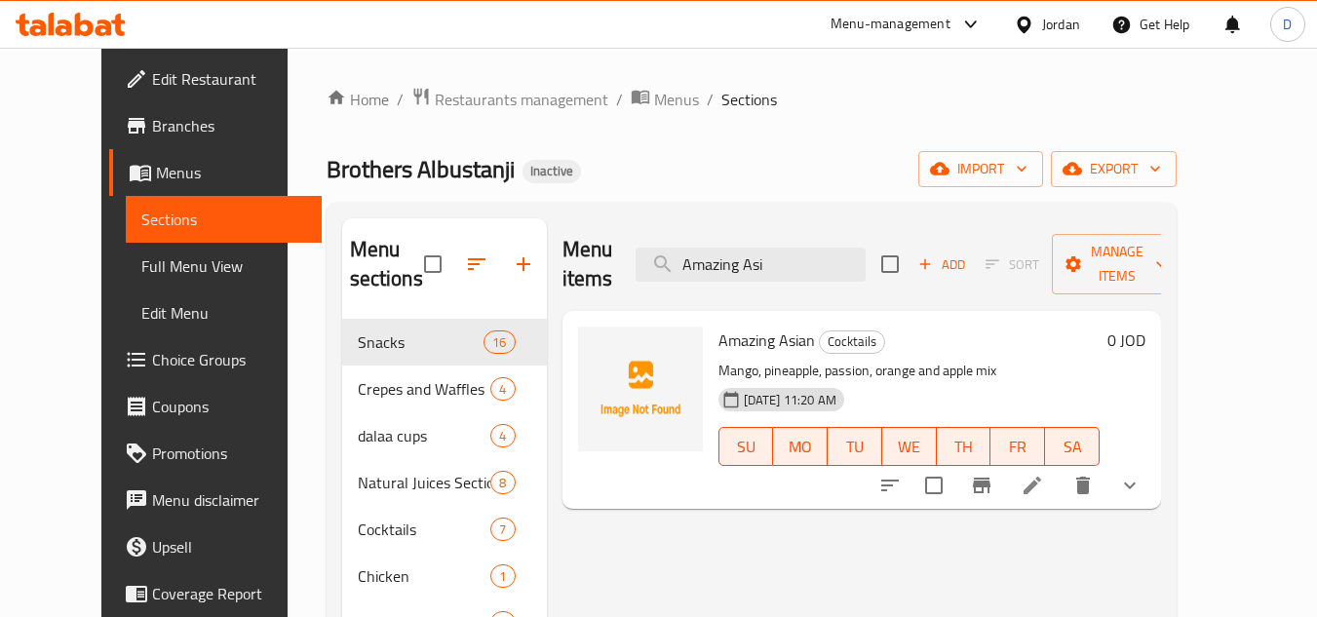
type input "Amazing Asi"
click at [1044, 474] on icon at bounding box center [1032, 485] width 23 height 23
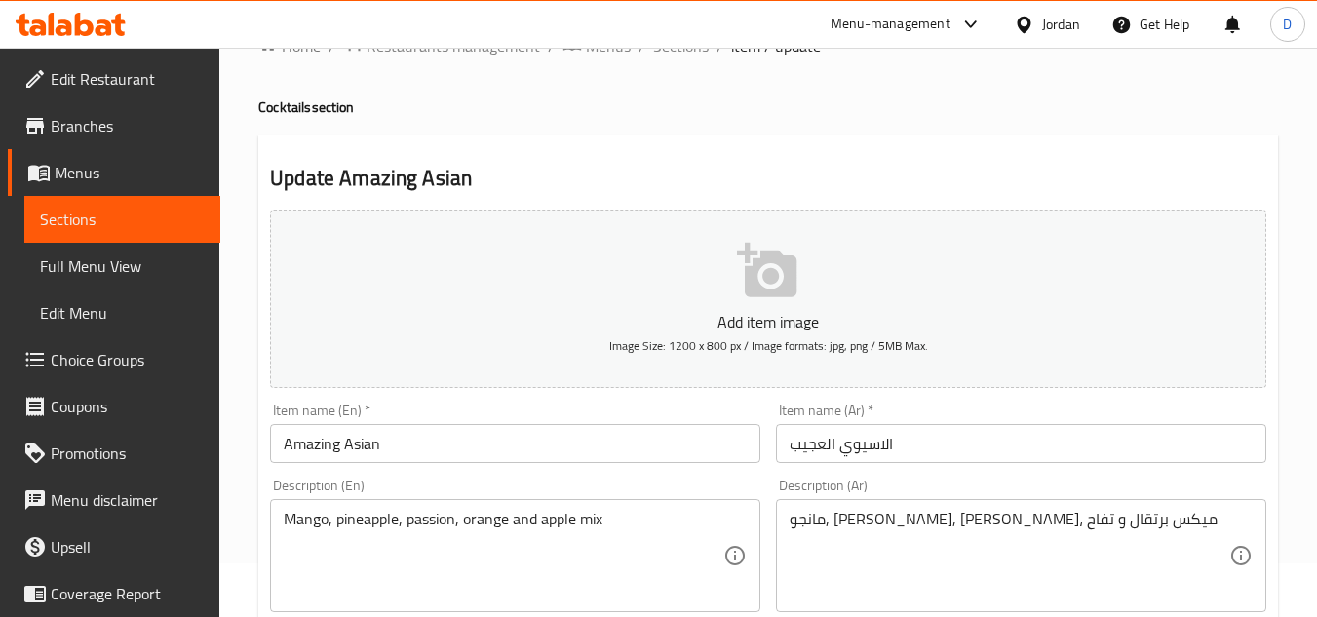
scroll to position [97, 0]
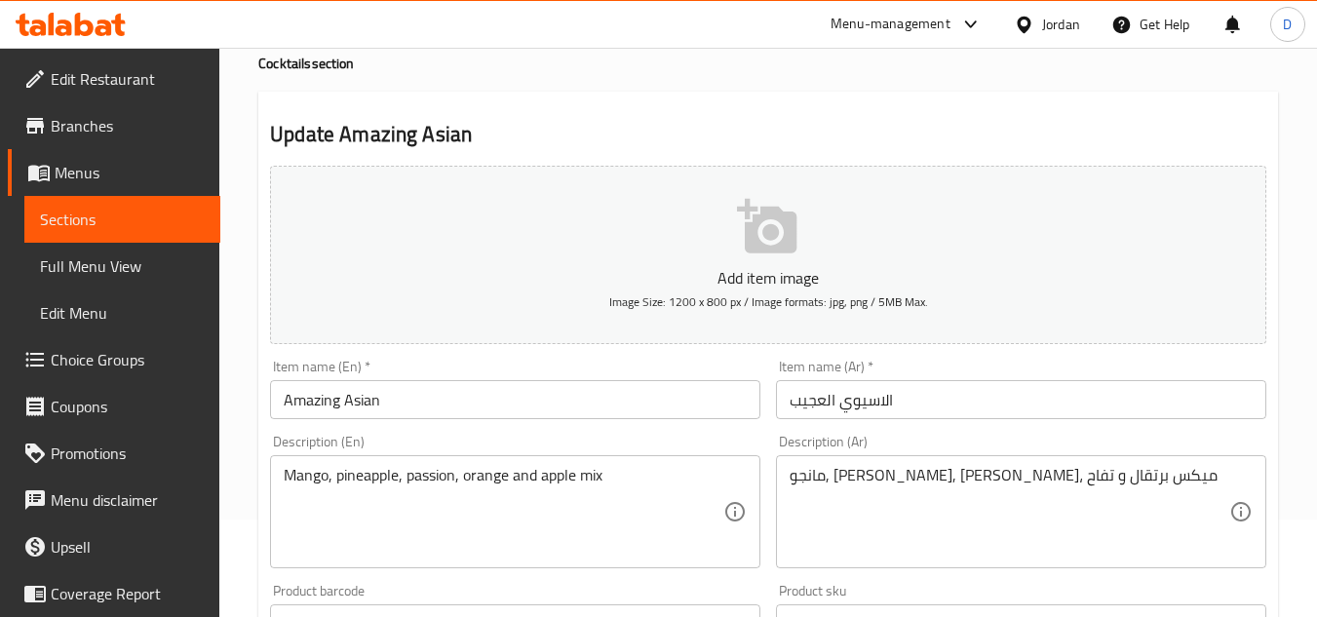
click at [309, 403] on input "Amazing Asian" at bounding box center [515, 399] width 490 height 39
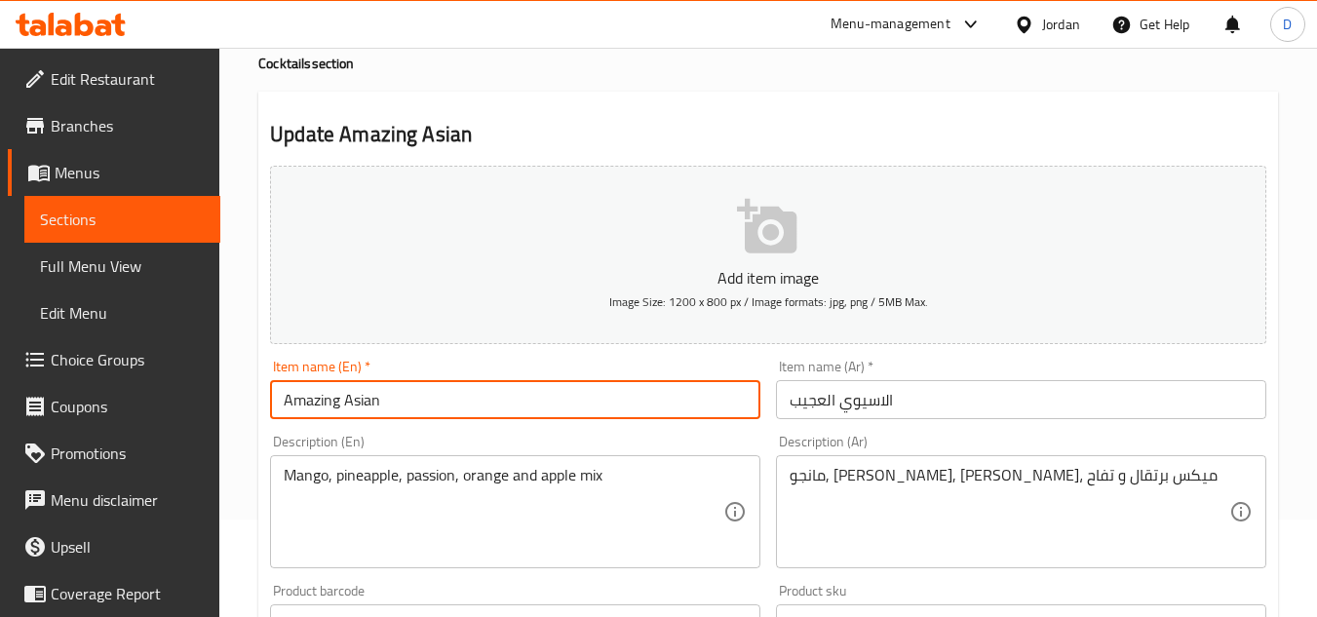
click at [309, 403] on input "Amazing Asian" at bounding box center [515, 399] width 490 height 39
click at [385, 407] on input "[DEMOGRAPHIC_DATA]" at bounding box center [515, 399] width 490 height 39
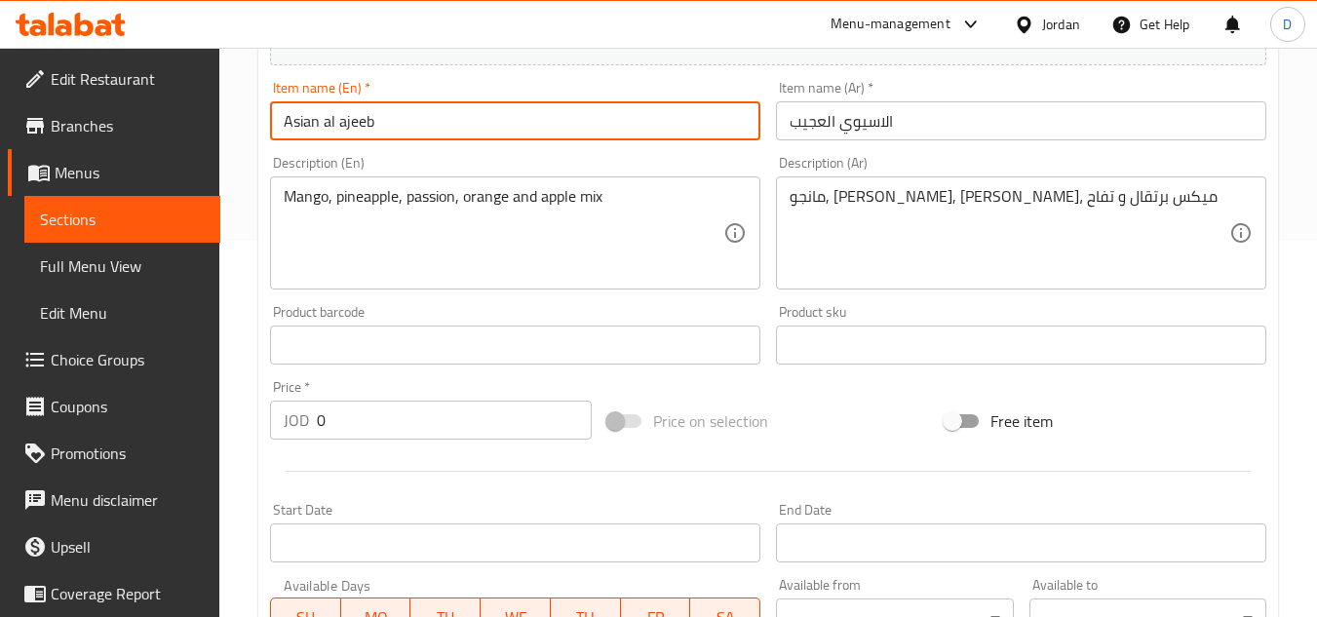
scroll to position [804, 0]
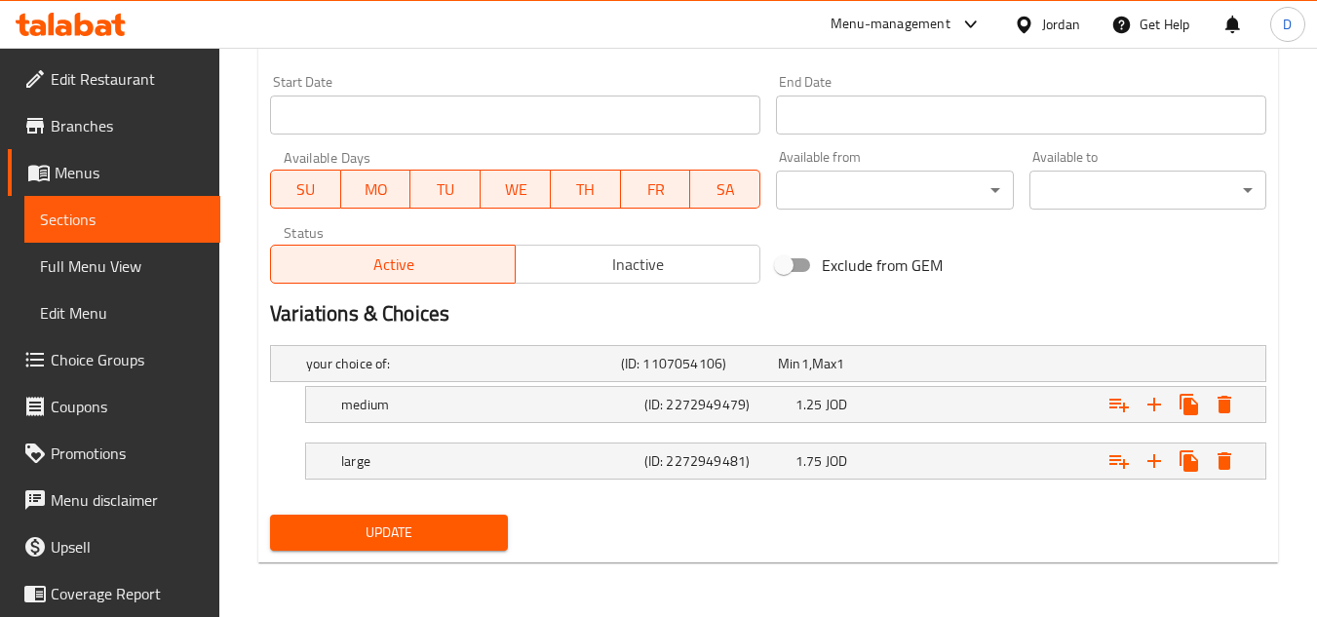
type input "Asian al ajeeb"
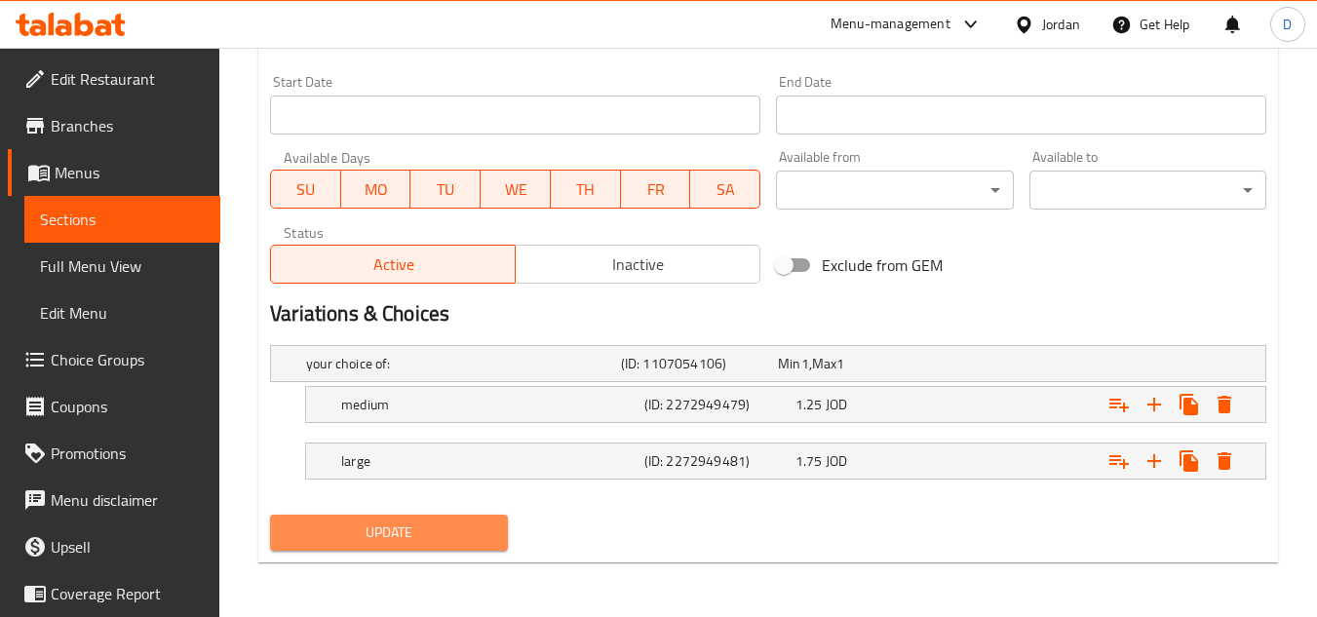
click at [418, 525] on span "Update" at bounding box center [389, 532] width 206 height 24
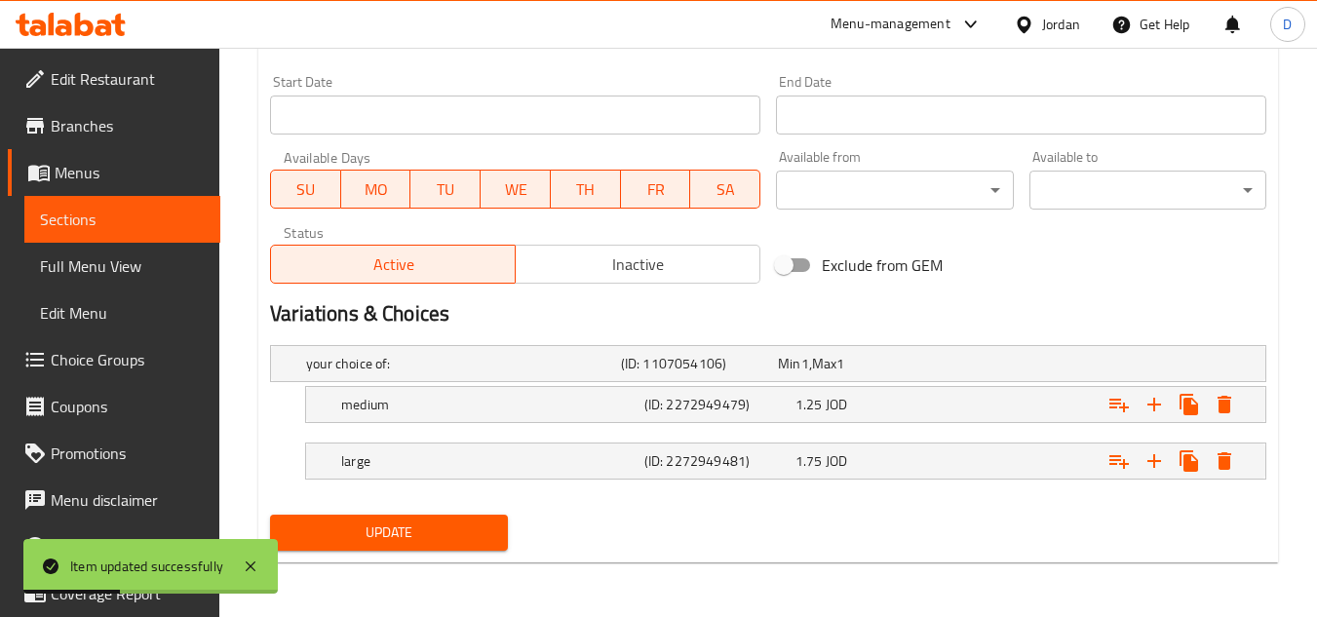
click at [108, 261] on span "Full Menu View" at bounding box center [122, 265] width 165 height 23
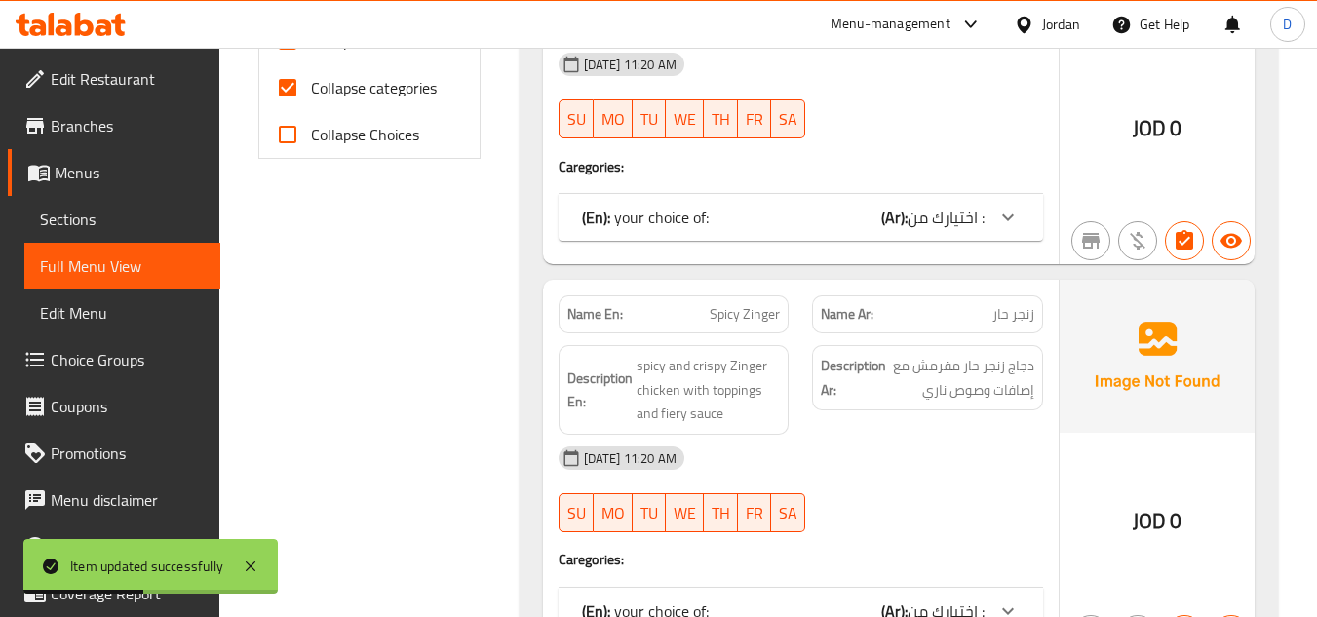
scroll to position [804, 0]
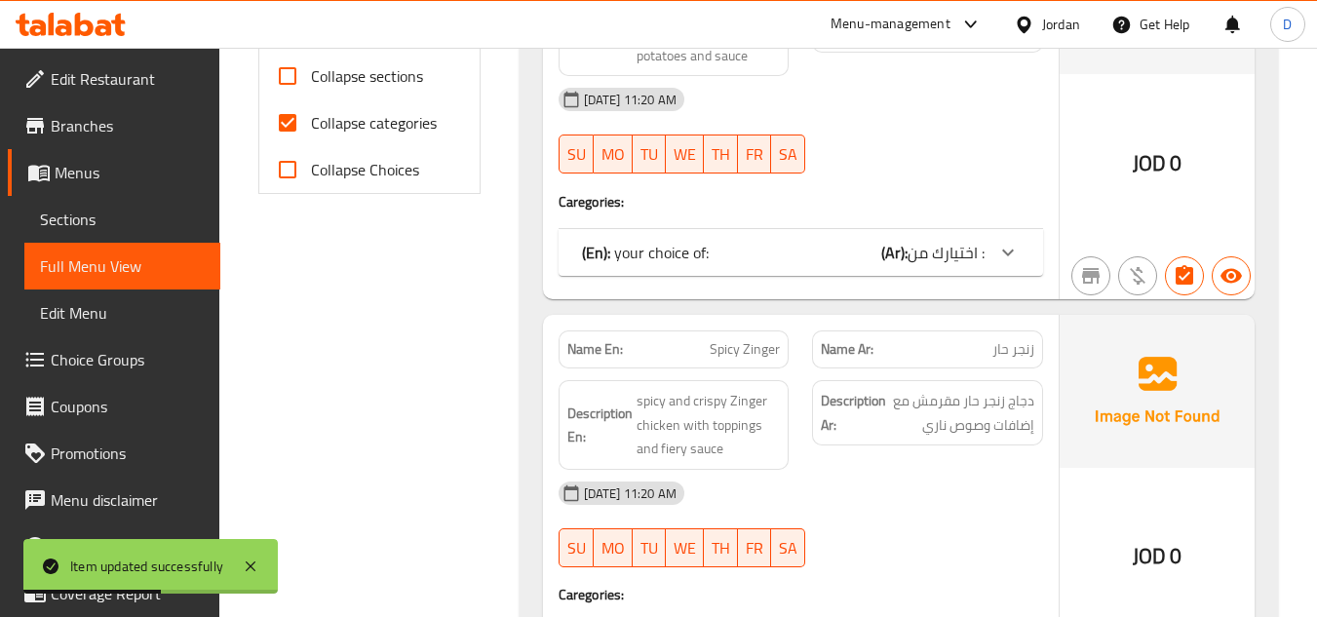
click at [361, 121] on span "Collapse categories" at bounding box center [374, 122] width 126 height 23
click at [311, 121] on input "Collapse categories" at bounding box center [287, 122] width 47 height 47
checkbox input "false"
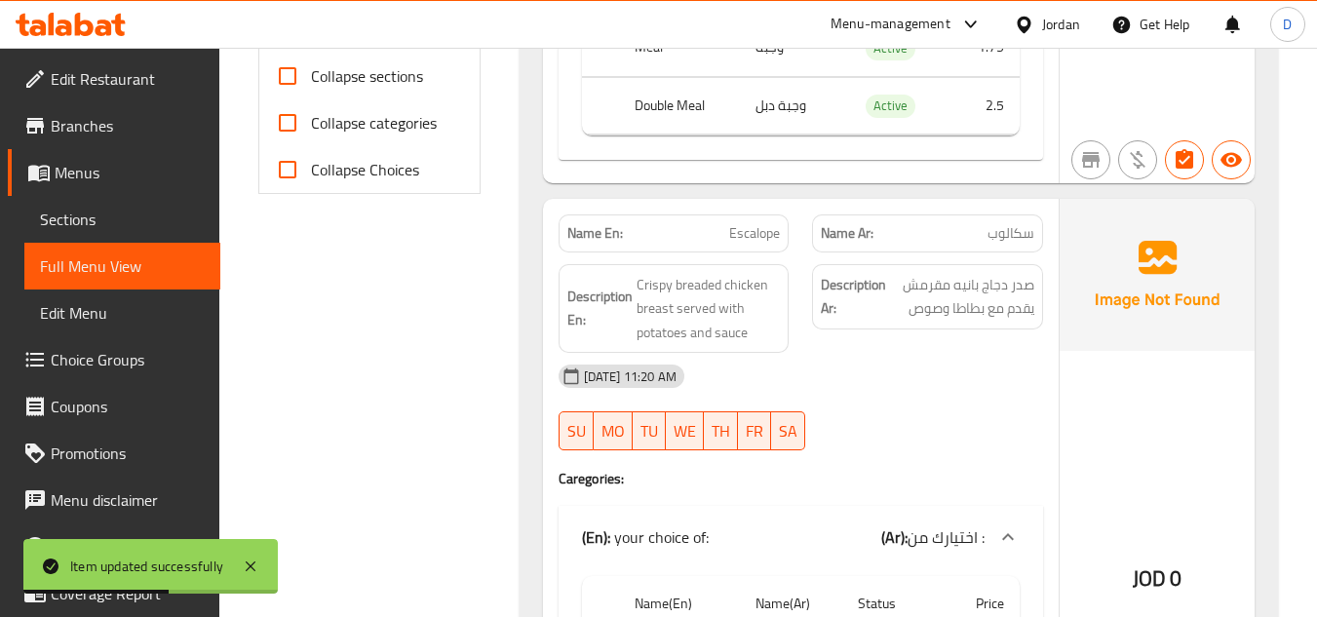
click at [356, 67] on span "Collapse sections" at bounding box center [367, 75] width 112 height 23
click at [311, 67] on input "Collapse sections" at bounding box center [287, 76] width 47 height 47
checkbox input "true"
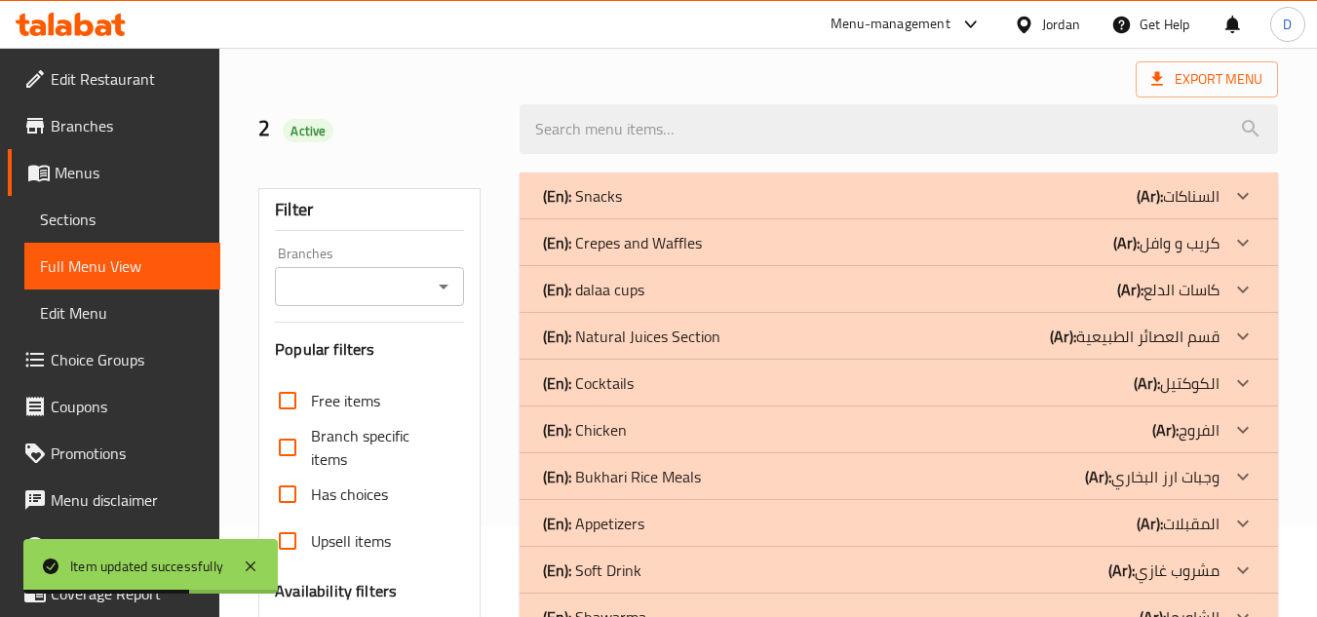
scroll to position [0, 0]
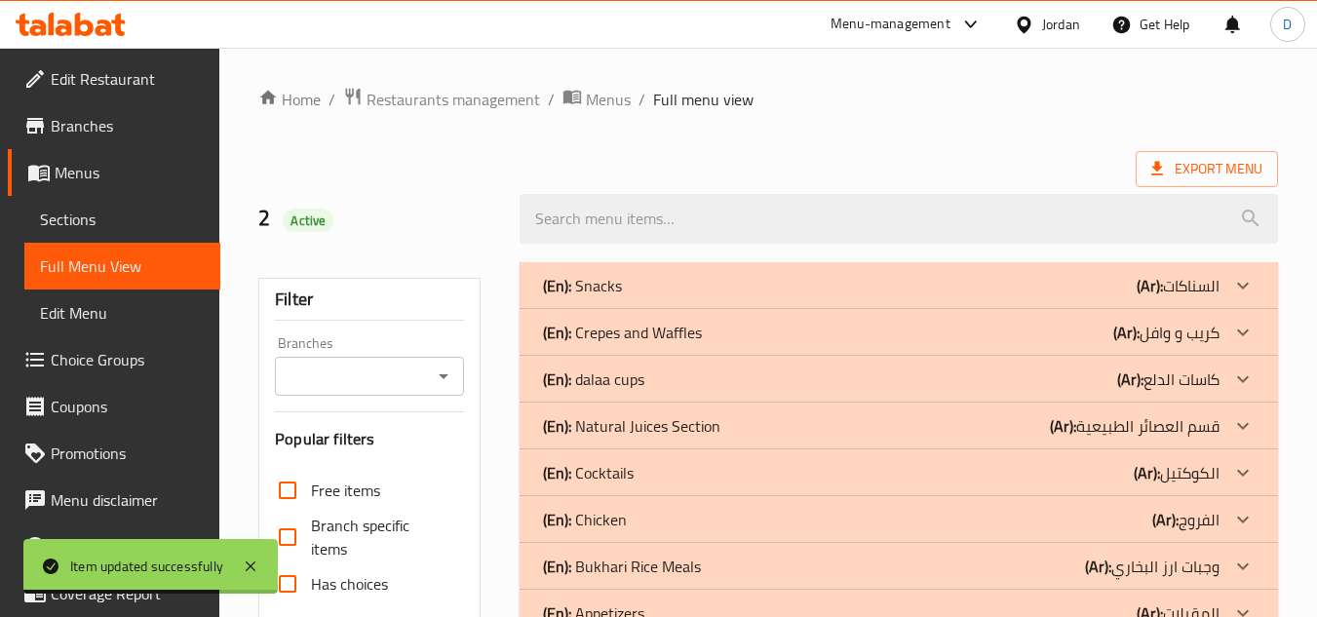
click at [1149, 300] on b "(Ar):" at bounding box center [1150, 285] width 26 height 29
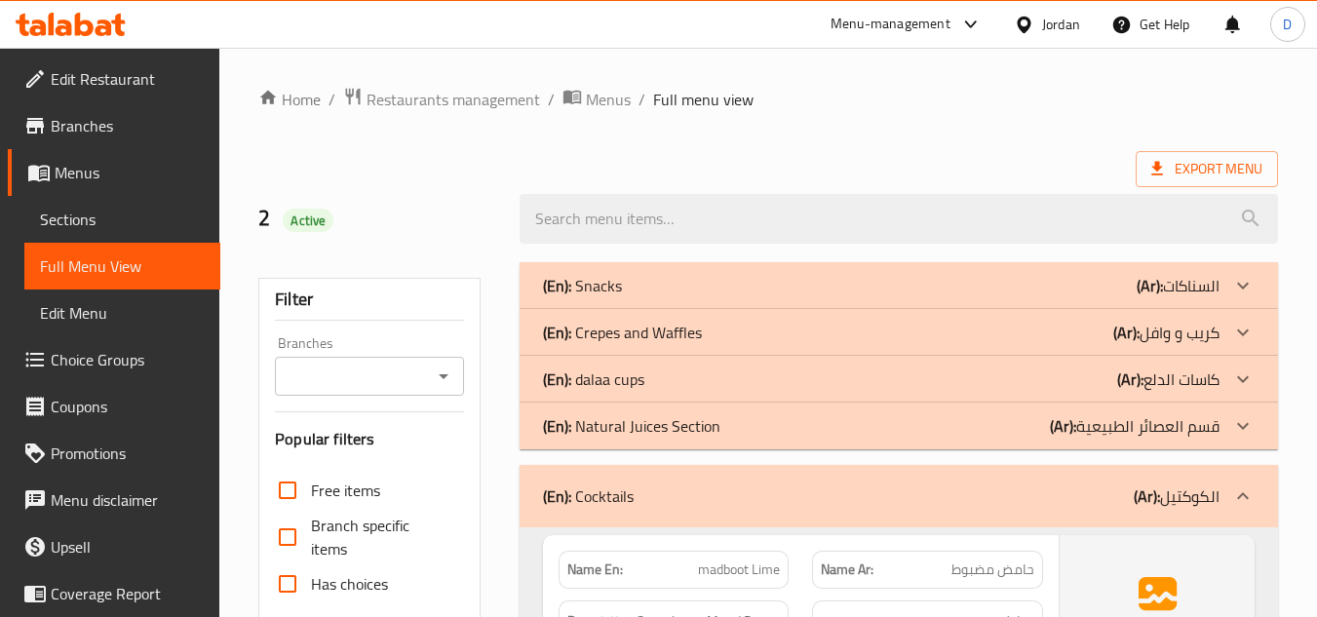
click at [1223, 309] on div at bounding box center [1242, 285] width 47 height 47
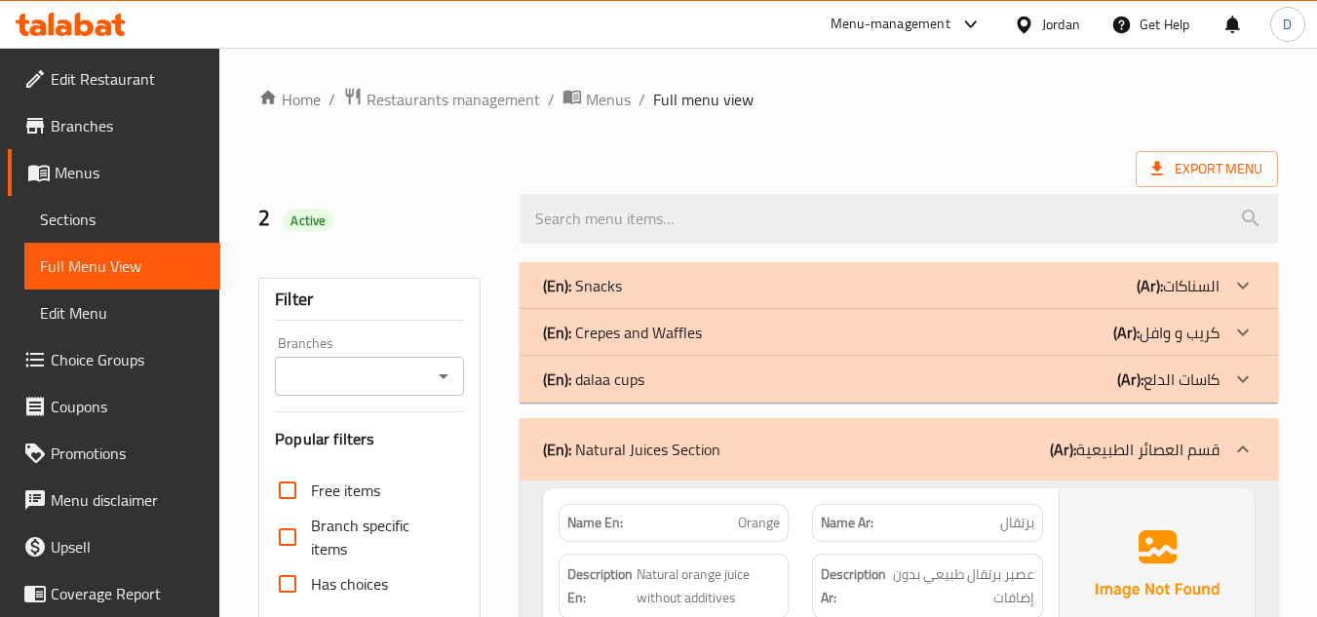
click at [1232, 297] on icon at bounding box center [1242, 285] width 23 height 23
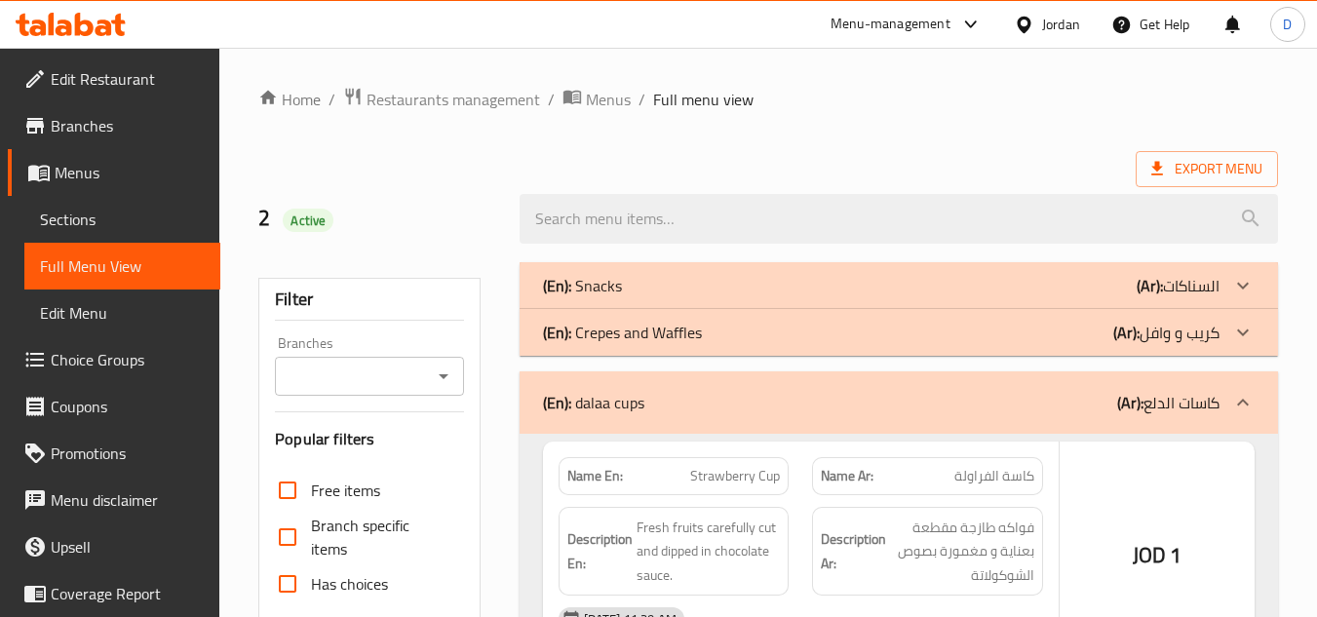
click at [1243, 297] on icon at bounding box center [1242, 285] width 23 height 23
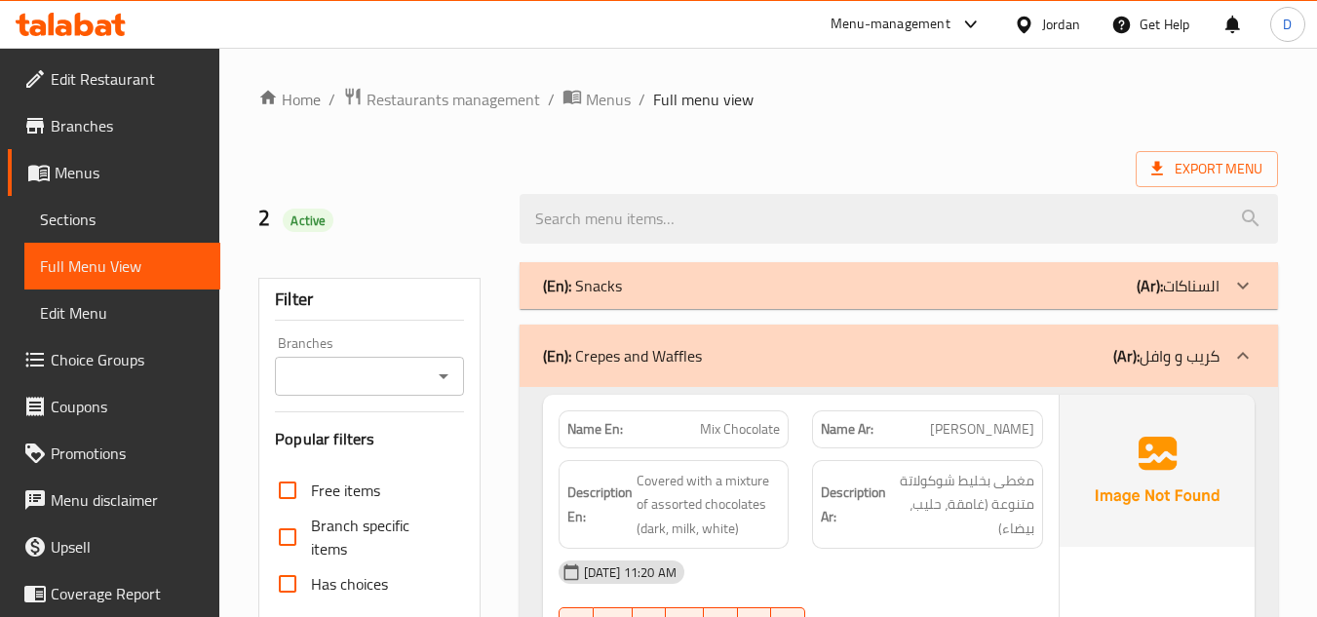
click at [1241, 286] on icon at bounding box center [1243, 285] width 12 height 7
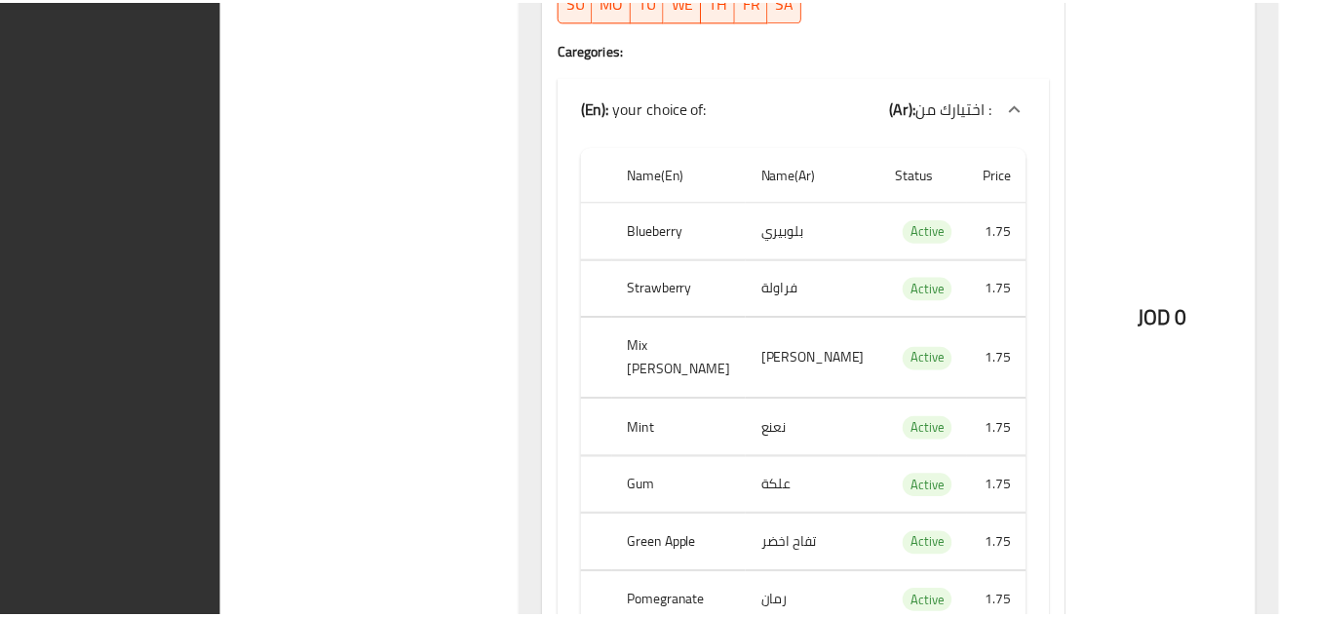
scroll to position [22691, 0]
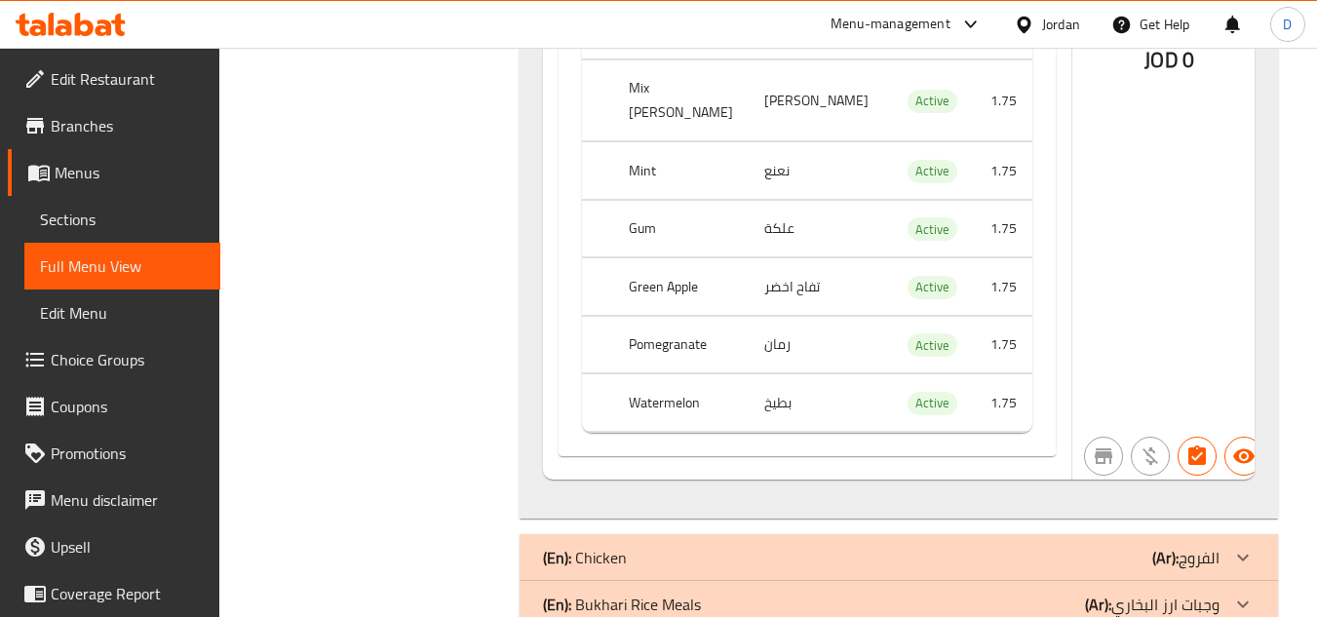
click at [1058, 23] on div "Jordan" at bounding box center [1061, 24] width 38 height 21
